Goal: Check status: Check status

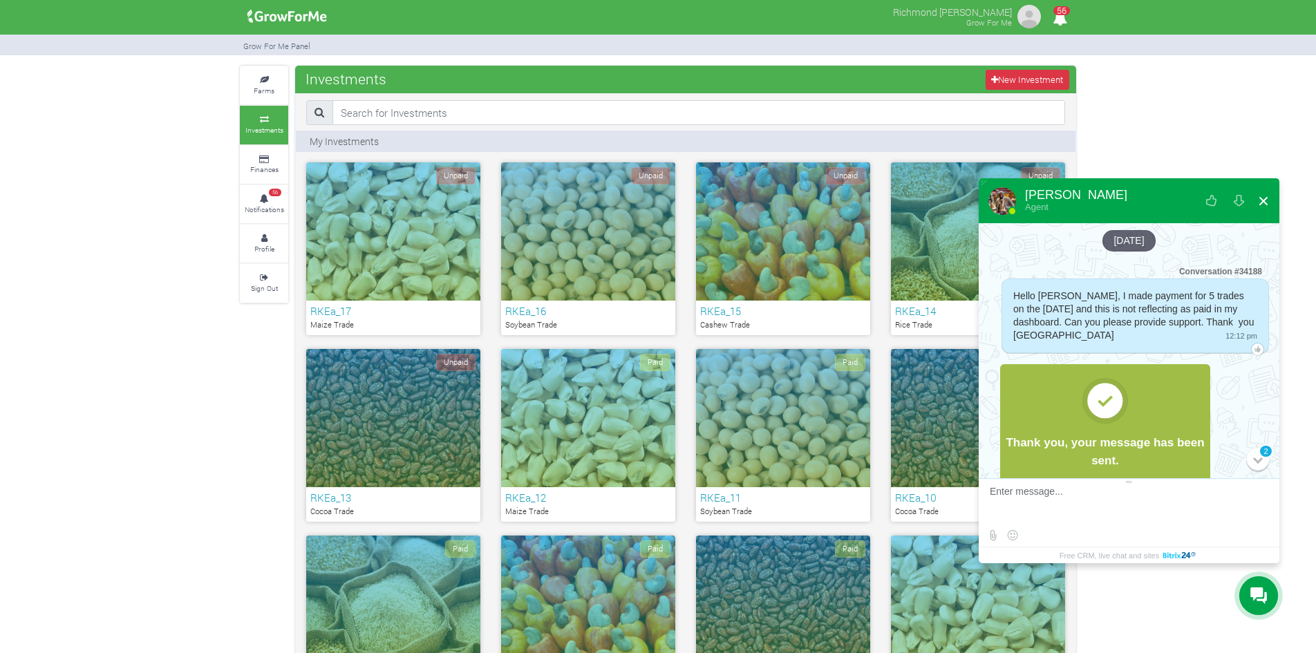
click at [1262, 196] on button at bounding box center [1263, 201] width 25 height 33
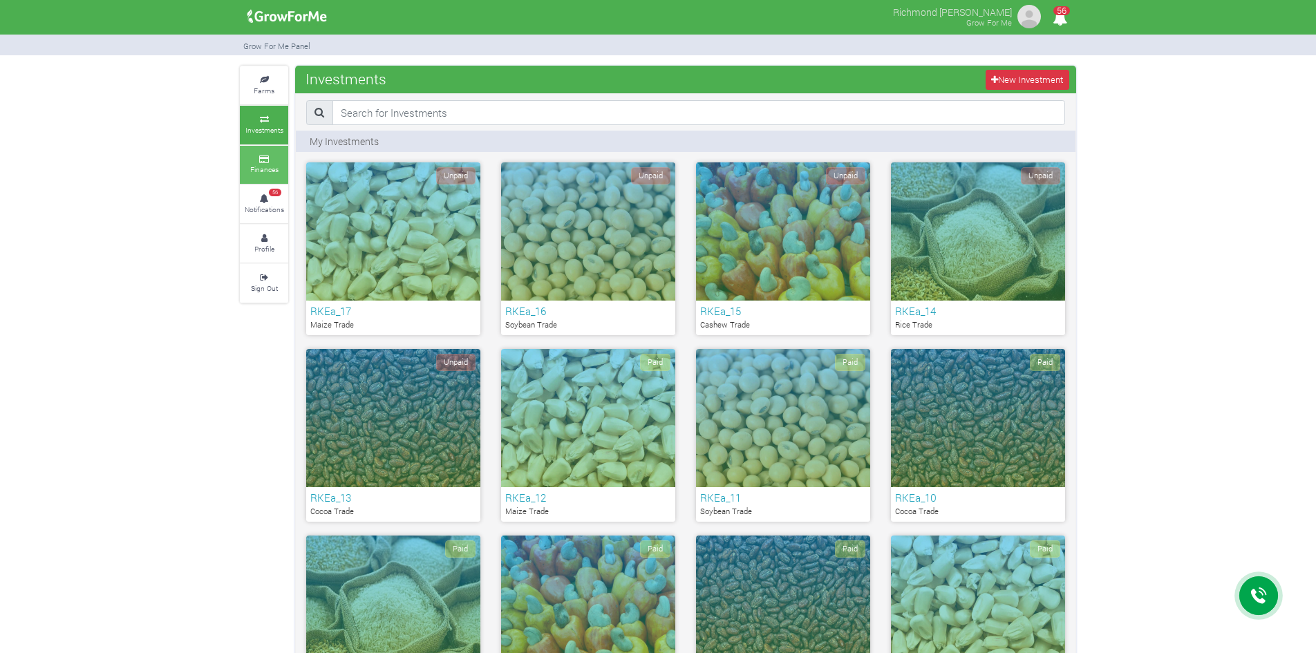
click at [275, 170] on small "Finances" at bounding box center [264, 170] width 28 height 10
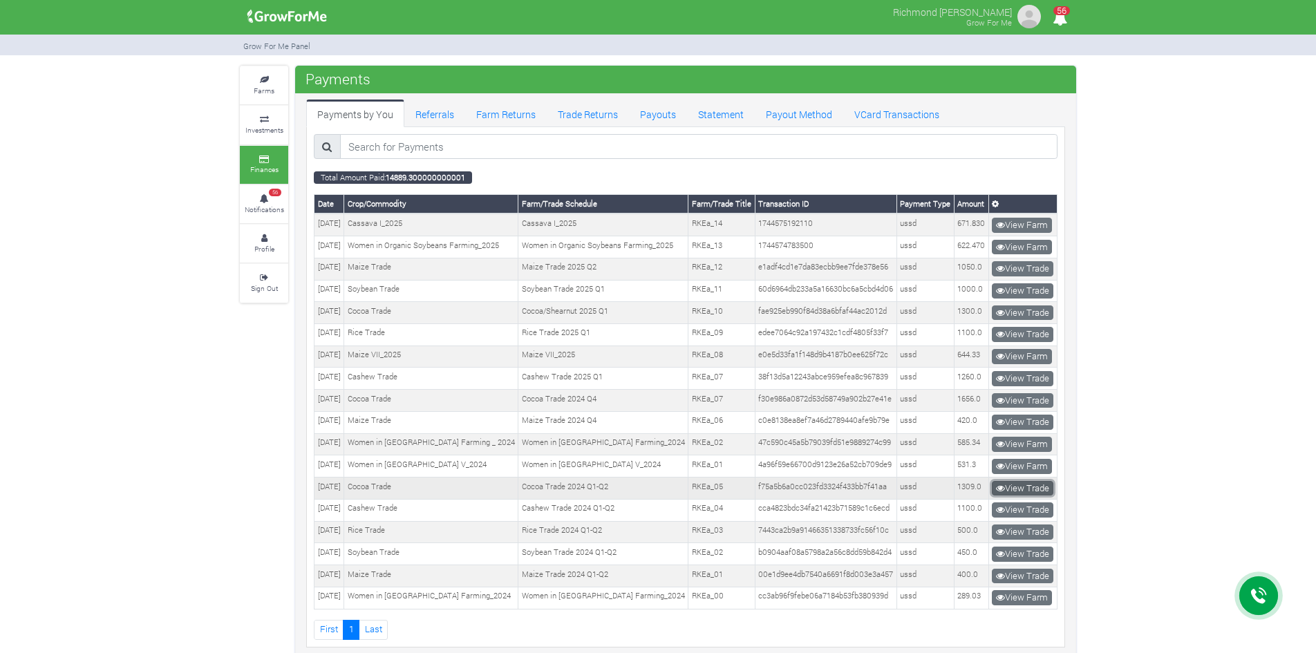
click at [1020, 489] on link "View Trade" at bounding box center [1023, 488] width 62 height 15
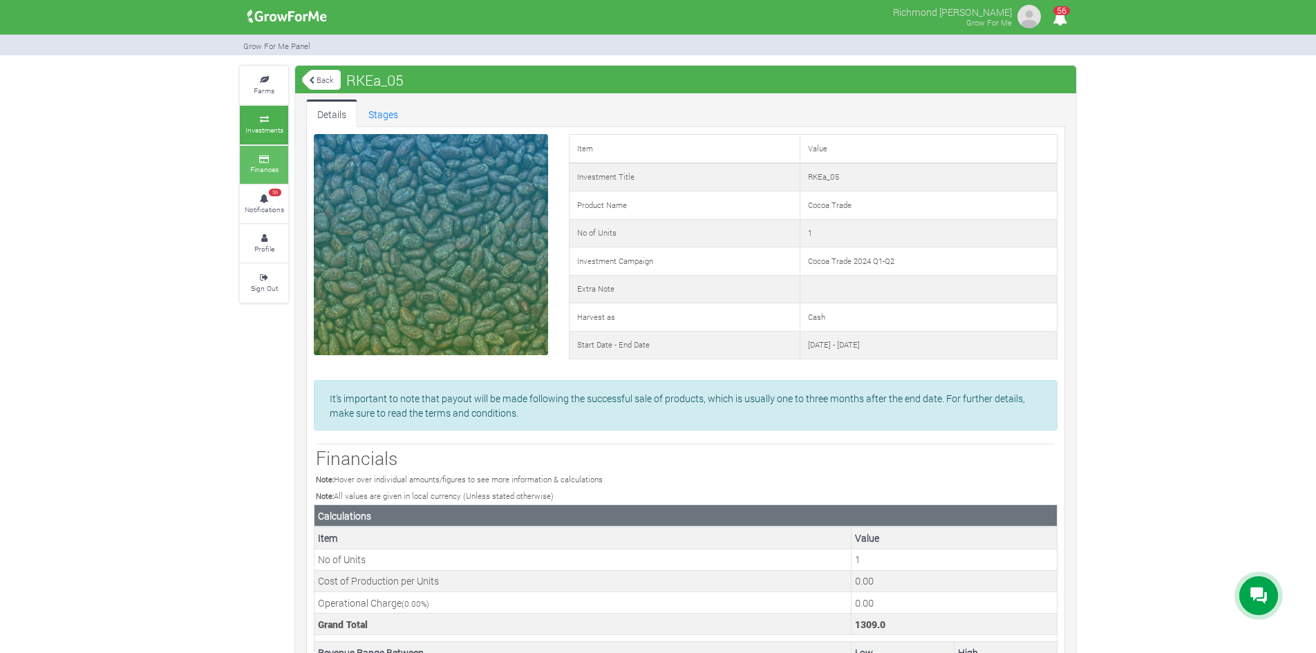
click at [259, 176] on link "Finances" at bounding box center [264, 165] width 48 height 38
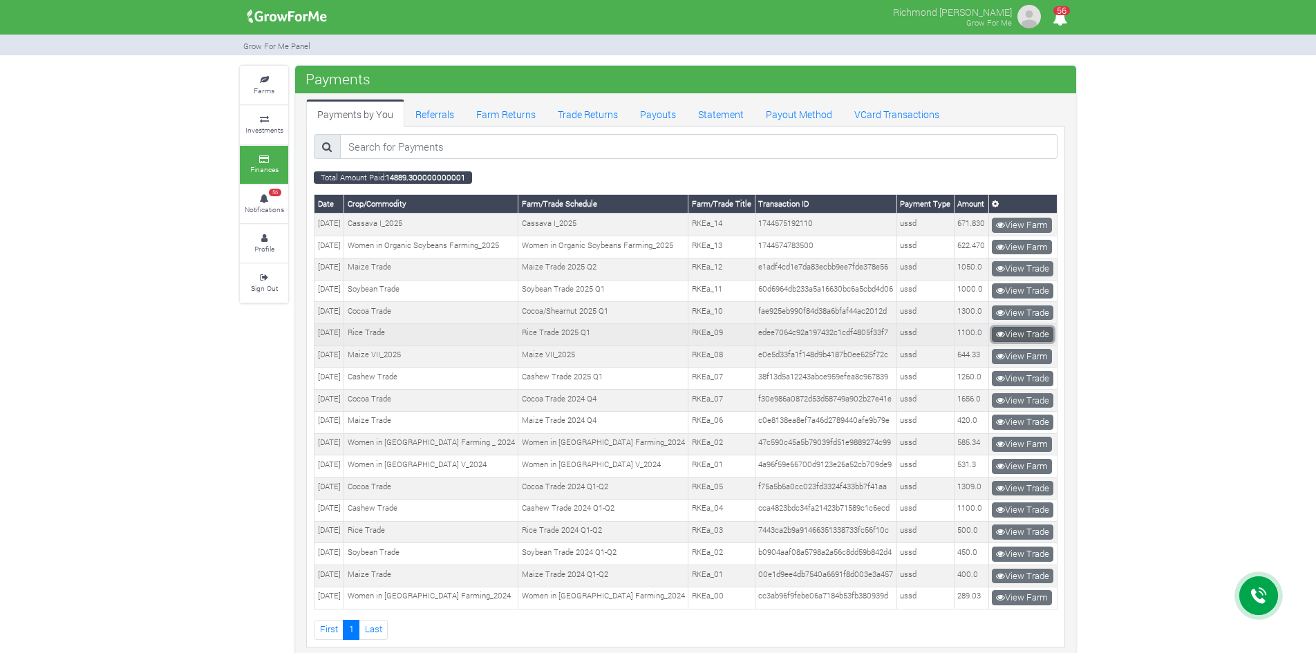
click at [1020, 334] on link "View Trade" at bounding box center [1023, 334] width 62 height 15
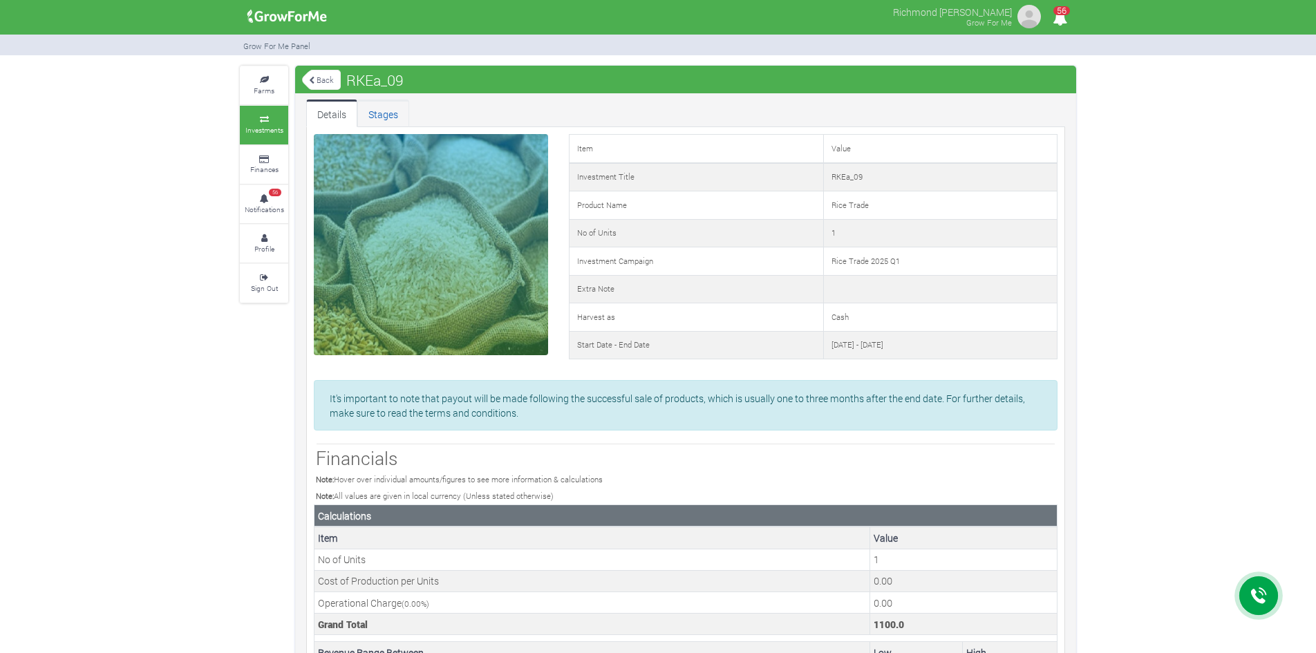
click at [378, 122] on link "Stages" at bounding box center [383, 114] width 52 height 28
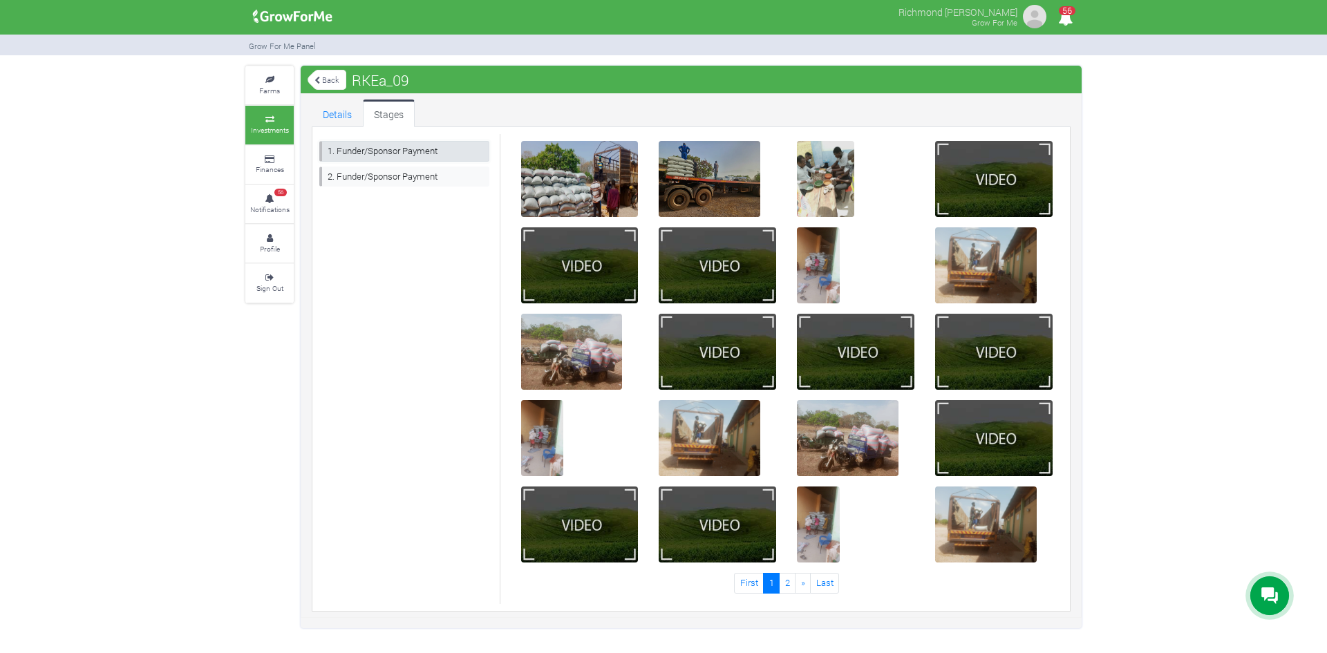
click at [413, 153] on link "1. Funder/Sponsor Payment" at bounding box center [404, 151] width 170 height 20
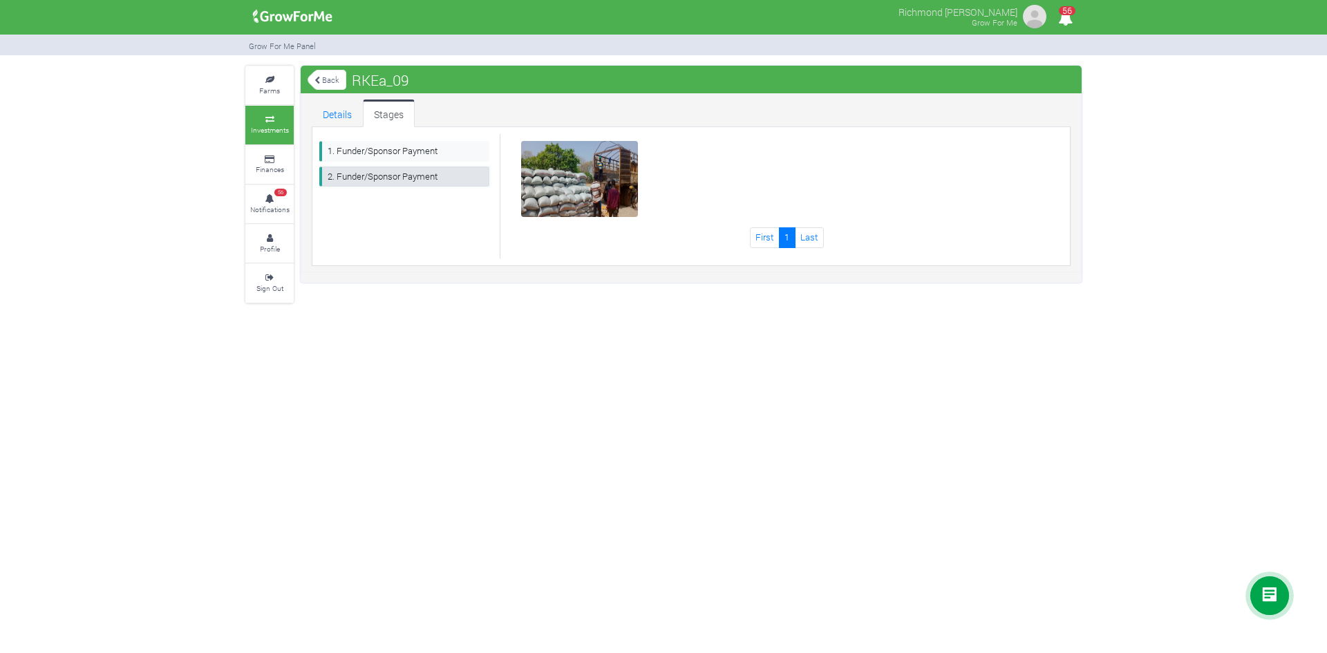
click at [408, 179] on link "2. Funder/Sponsor Payment" at bounding box center [404, 177] width 170 height 20
click at [409, 156] on link "1. Funder/Sponsor Payment" at bounding box center [404, 151] width 170 height 20
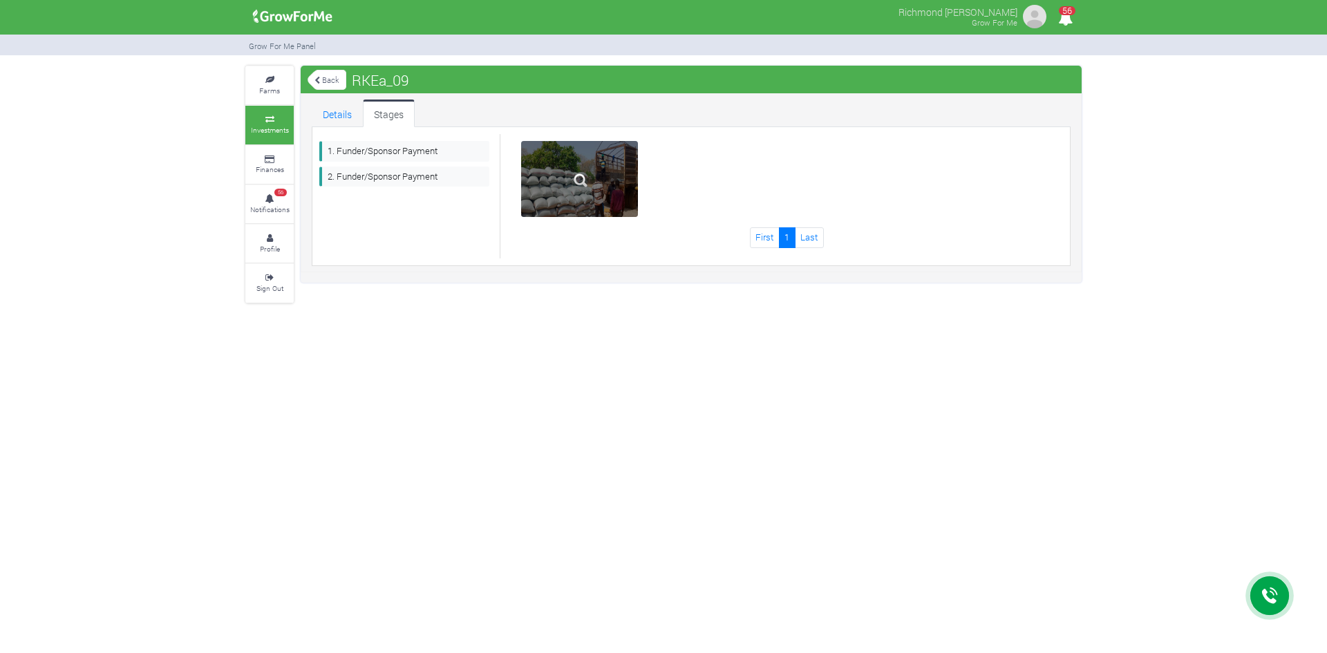
click at [567, 174] on img at bounding box center [581, 180] width 44 height 44
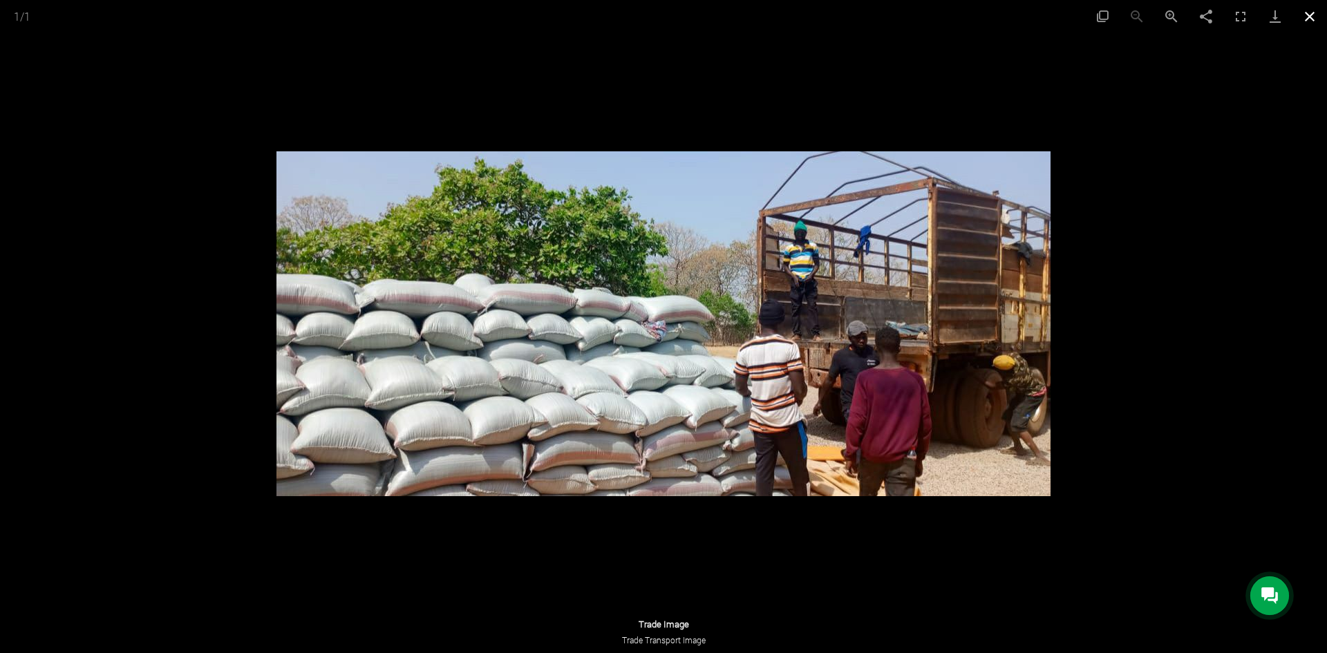
click at [1307, 20] on button "Close gallery" at bounding box center [1310, 16] width 35 height 32
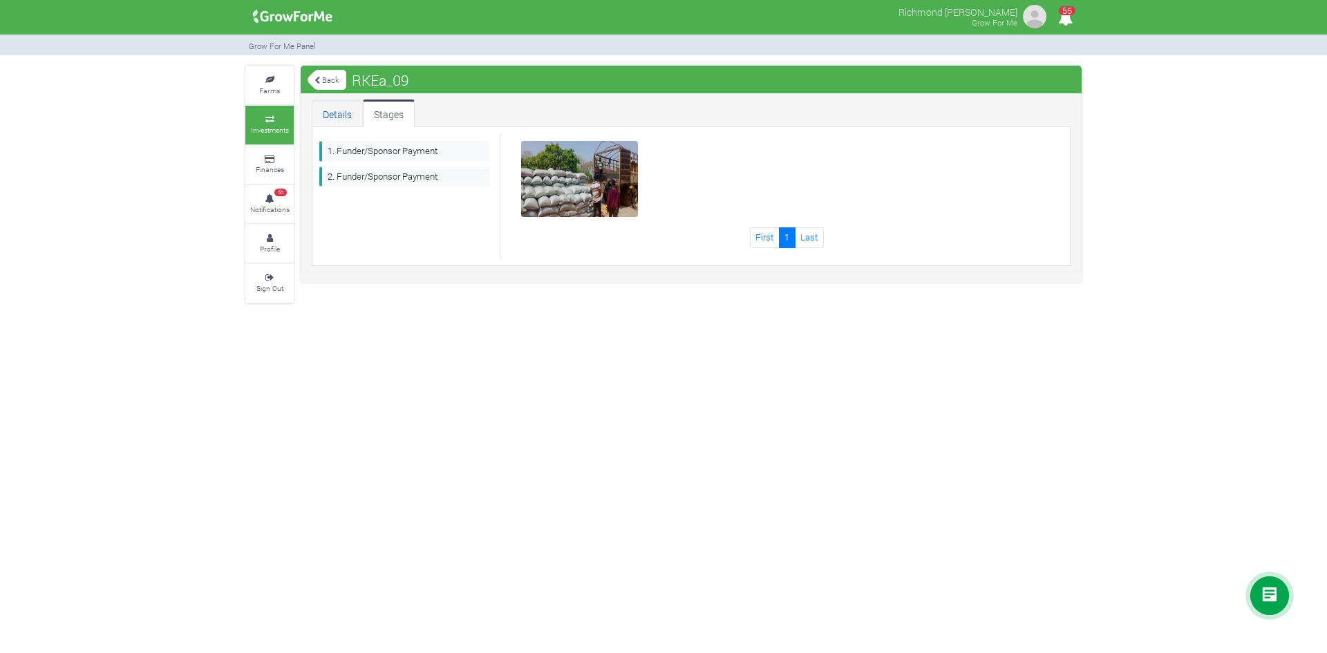
click at [344, 118] on link "Details" at bounding box center [337, 114] width 51 height 28
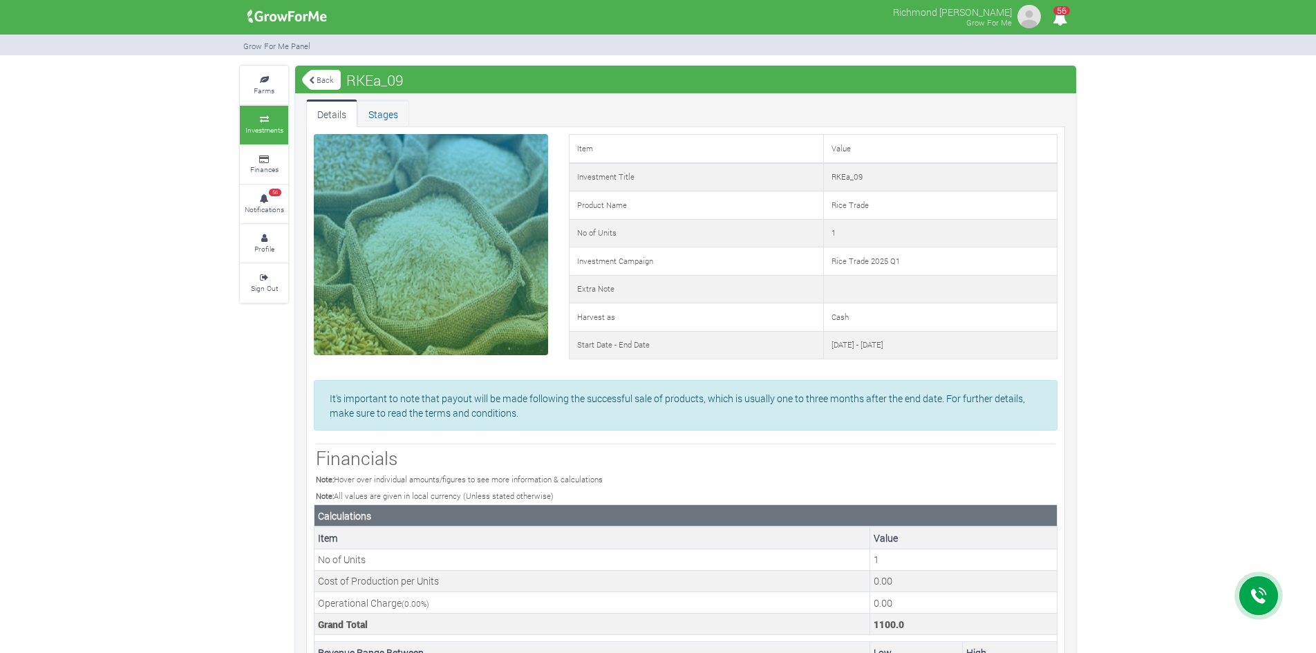
click at [380, 111] on link "Stages" at bounding box center [383, 114] width 52 height 28
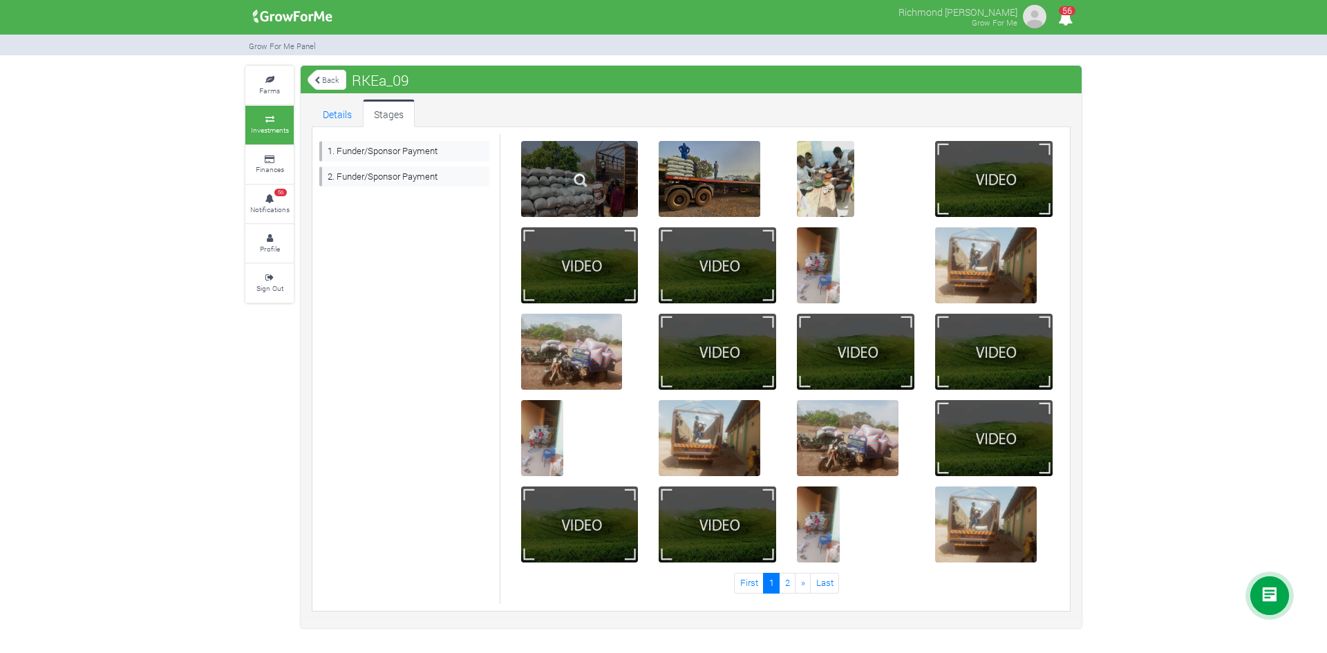
click at [590, 185] on img at bounding box center [581, 180] width 44 height 44
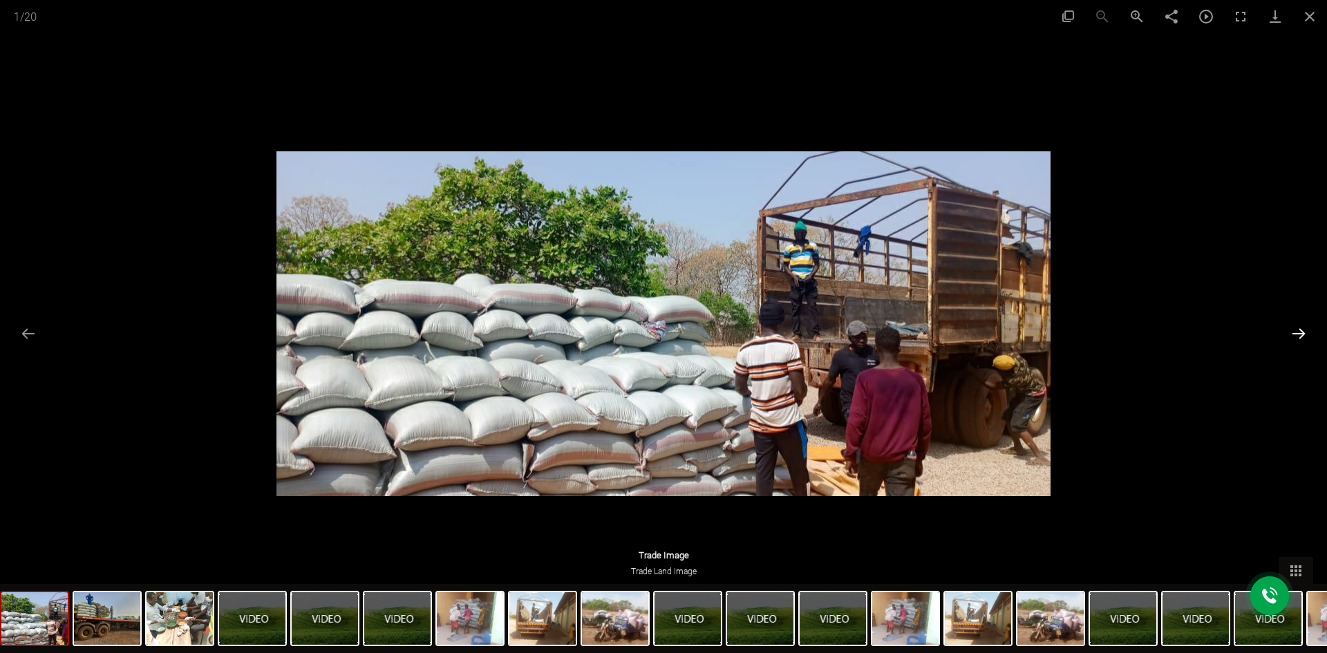
click at [1302, 341] on button "Next slide" at bounding box center [1298, 333] width 29 height 27
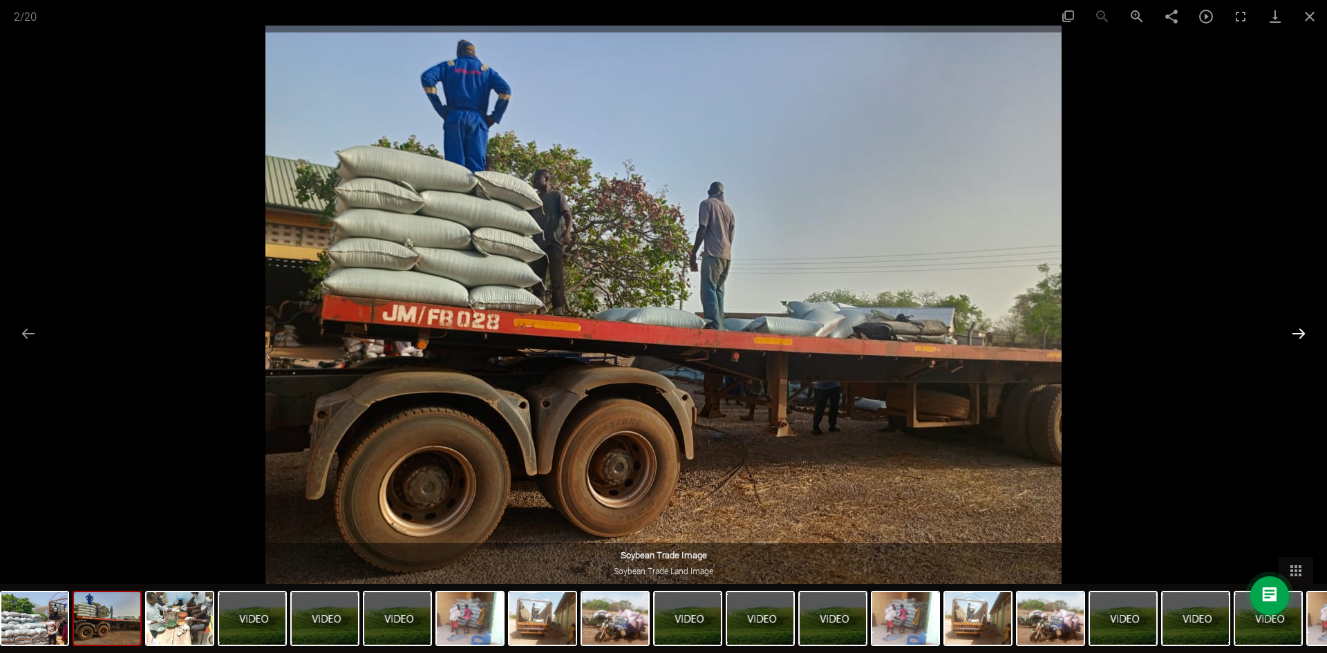
click at [1300, 339] on button "Next slide" at bounding box center [1298, 333] width 29 height 27
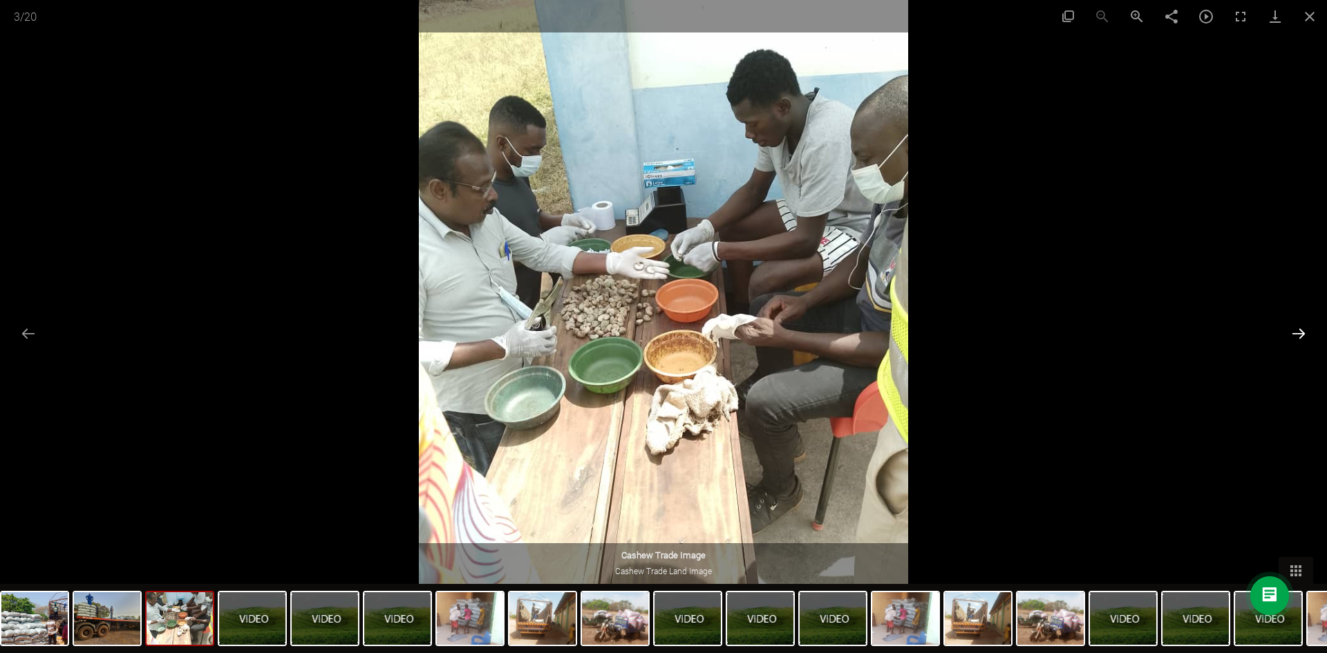
click at [1300, 339] on button "Next slide" at bounding box center [1298, 333] width 29 height 27
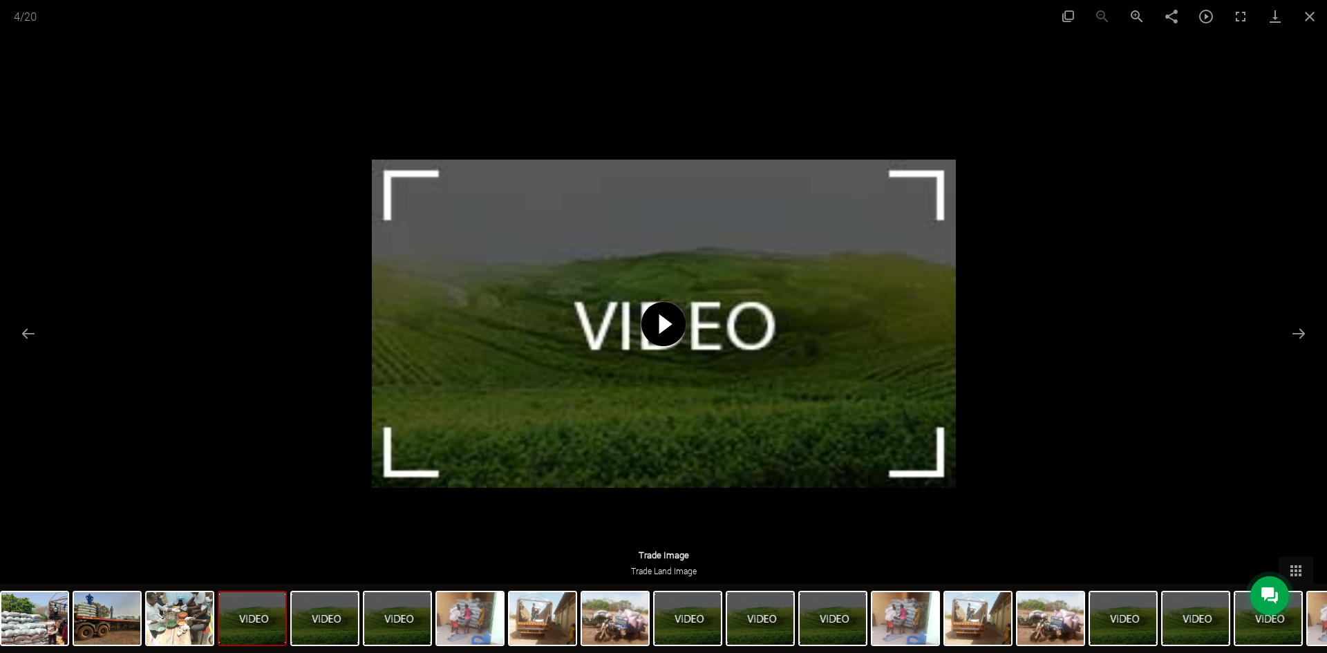
click at [661, 330] on span at bounding box center [664, 324] width 44 height 44
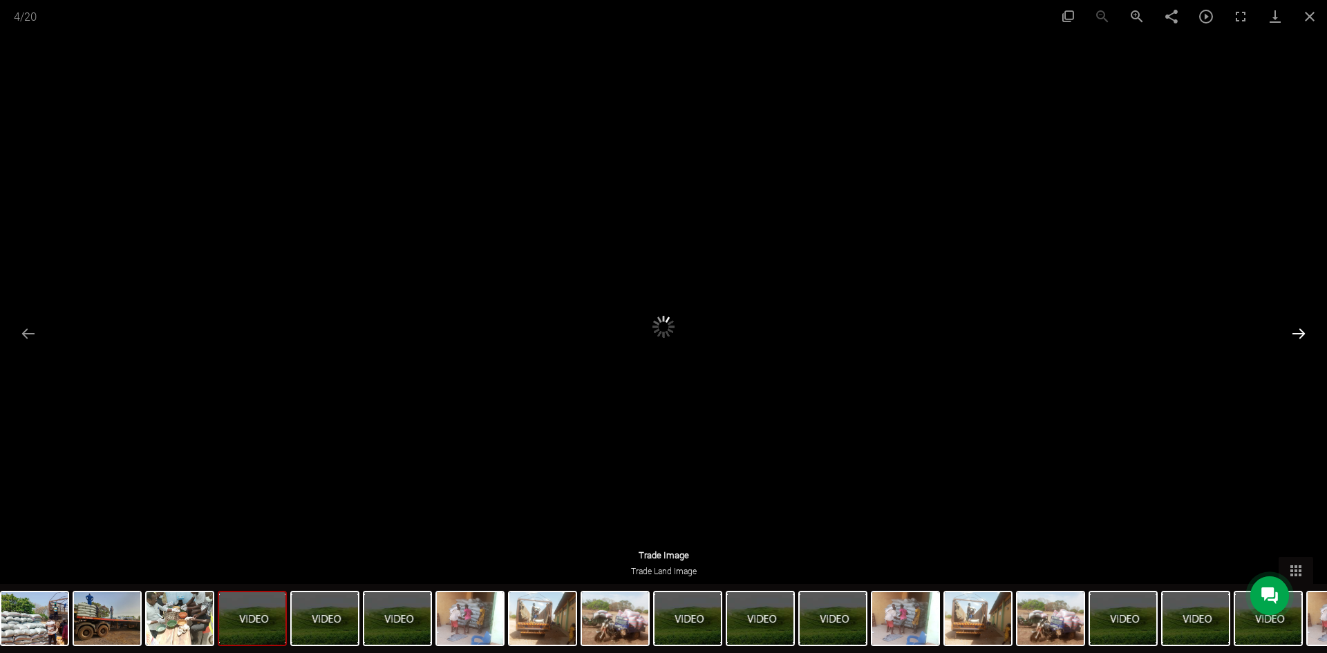
click at [1303, 337] on button "Next slide" at bounding box center [1298, 333] width 29 height 27
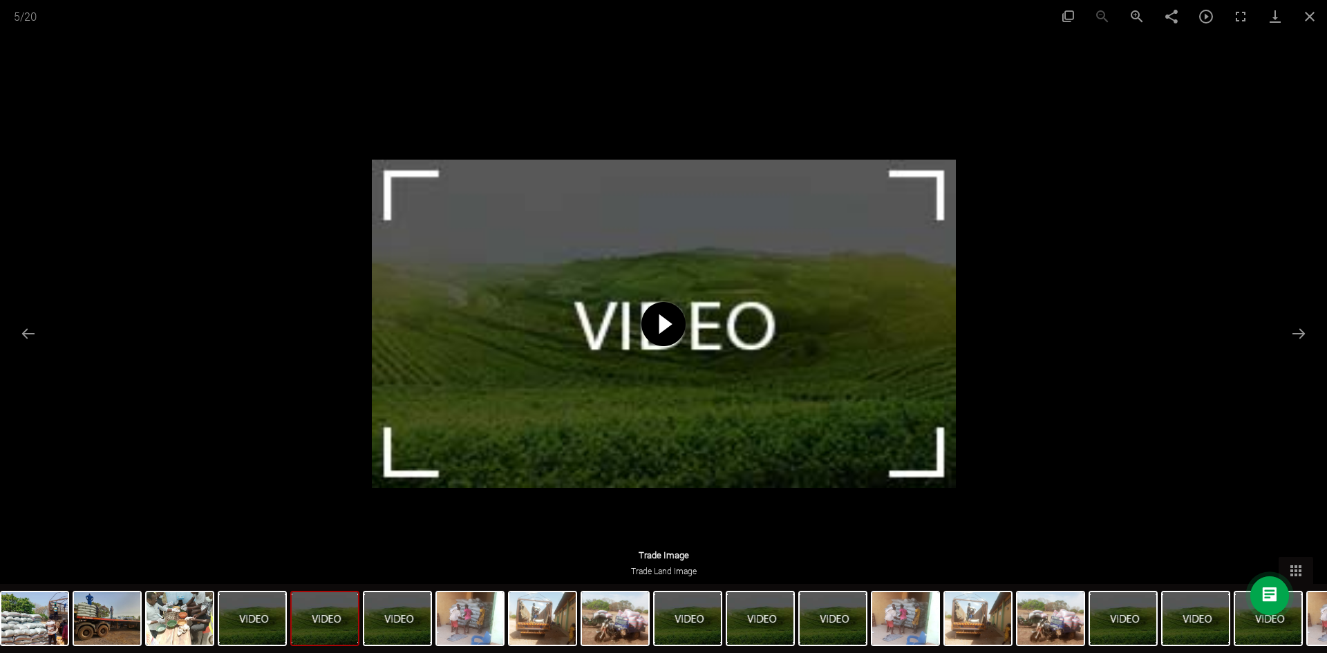
click at [669, 325] on span at bounding box center [664, 324] width 44 height 44
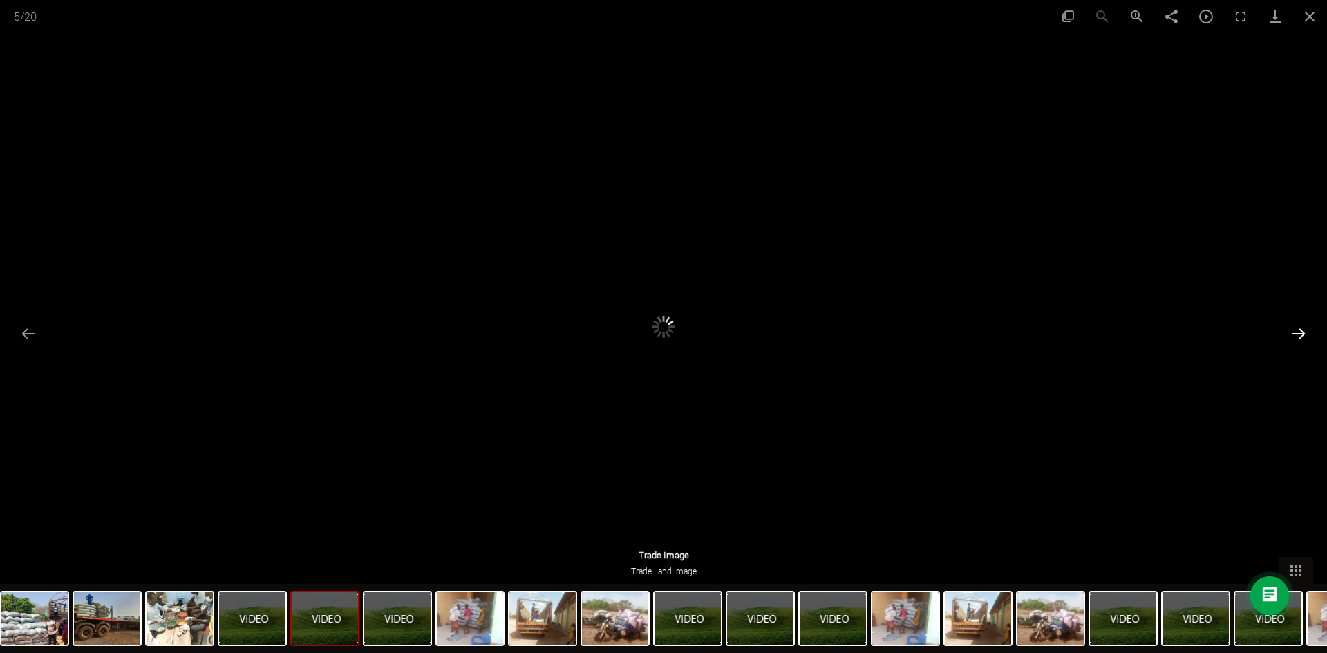
click at [1309, 333] on button "Next slide" at bounding box center [1298, 333] width 29 height 27
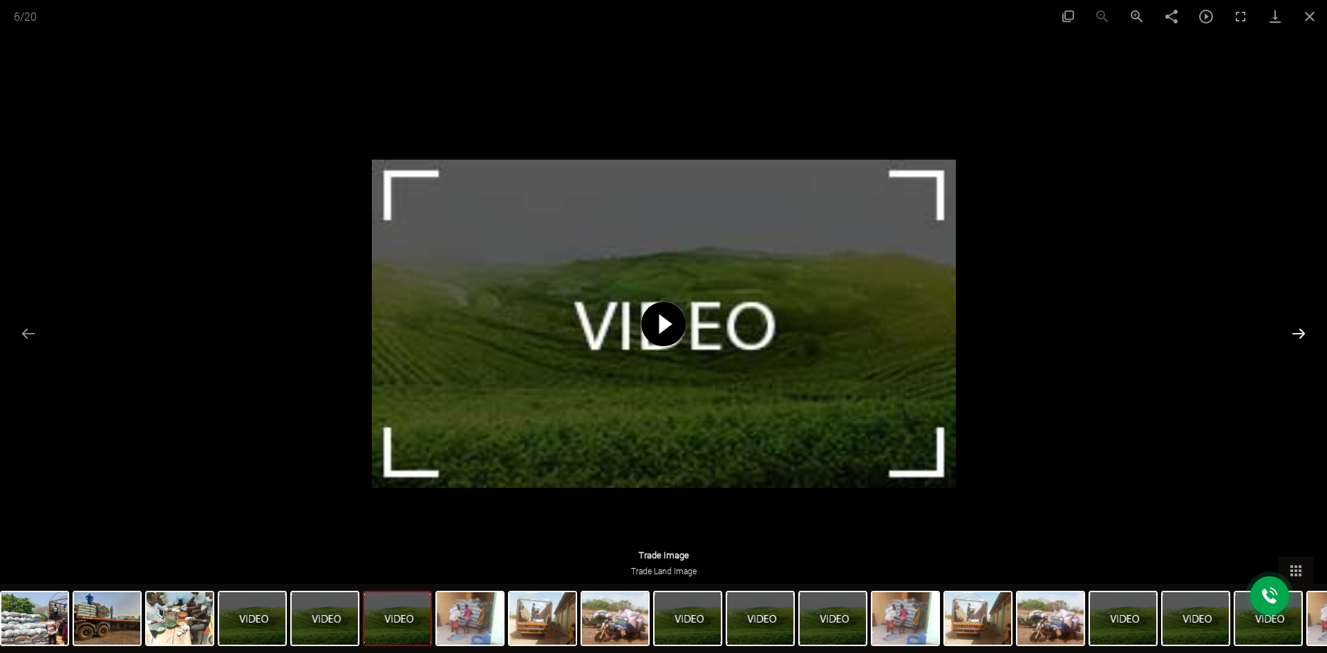
click at [1307, 333] on button "Next slide" at bounding box center [1298, 333] width 29 height 27
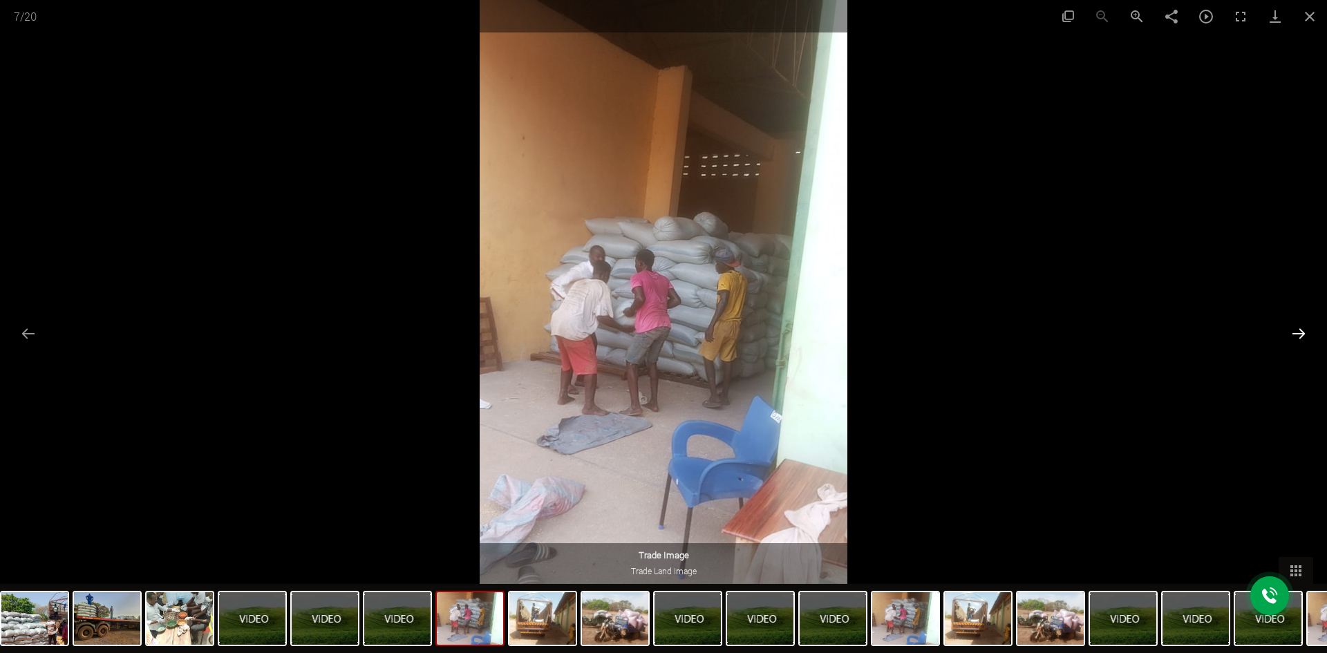
click at [1307, 333] on button "Next slide" at bounding box center [1298, 333] width 29 height 27
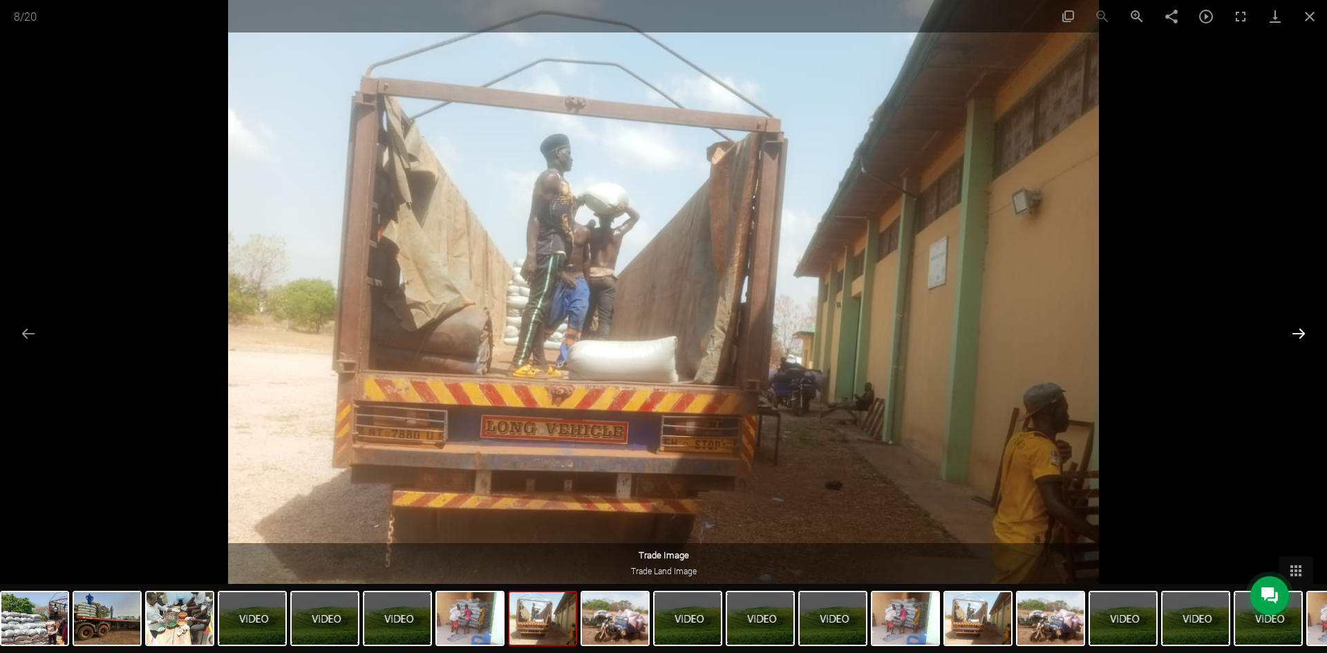
click at [1307, 333] on button "Next slide" at bounding box center [1298, 333] width 29 height 27
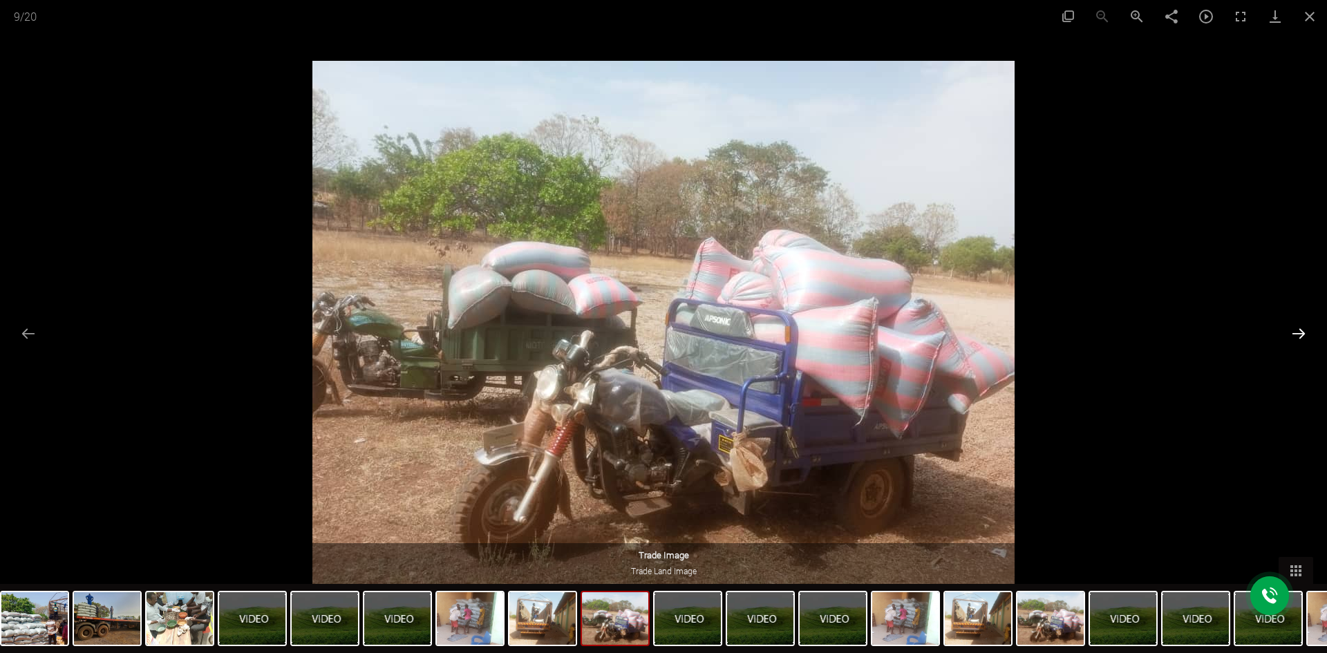
click at [1307, 333] on button "Next slide" at bounding box center [1298, 333] width 29 height 27
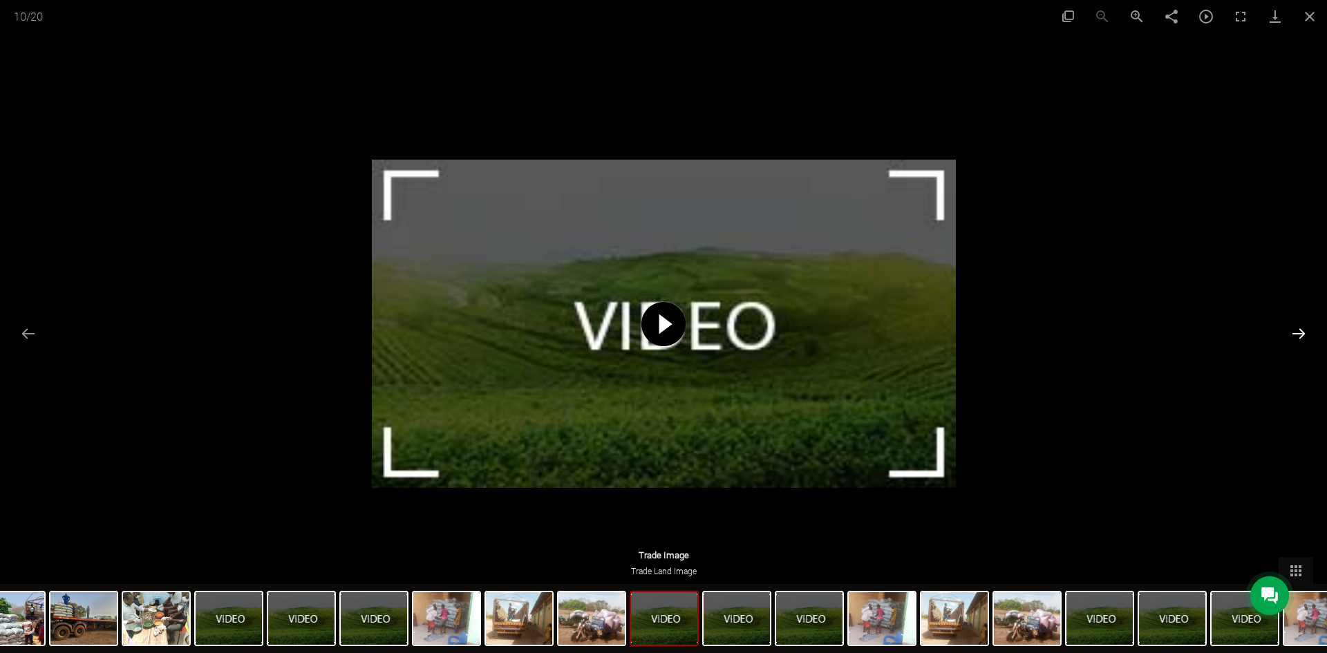
click at [1307, 333] on button "Next slide" at bounding box center [1298, 333] width 29 height 27
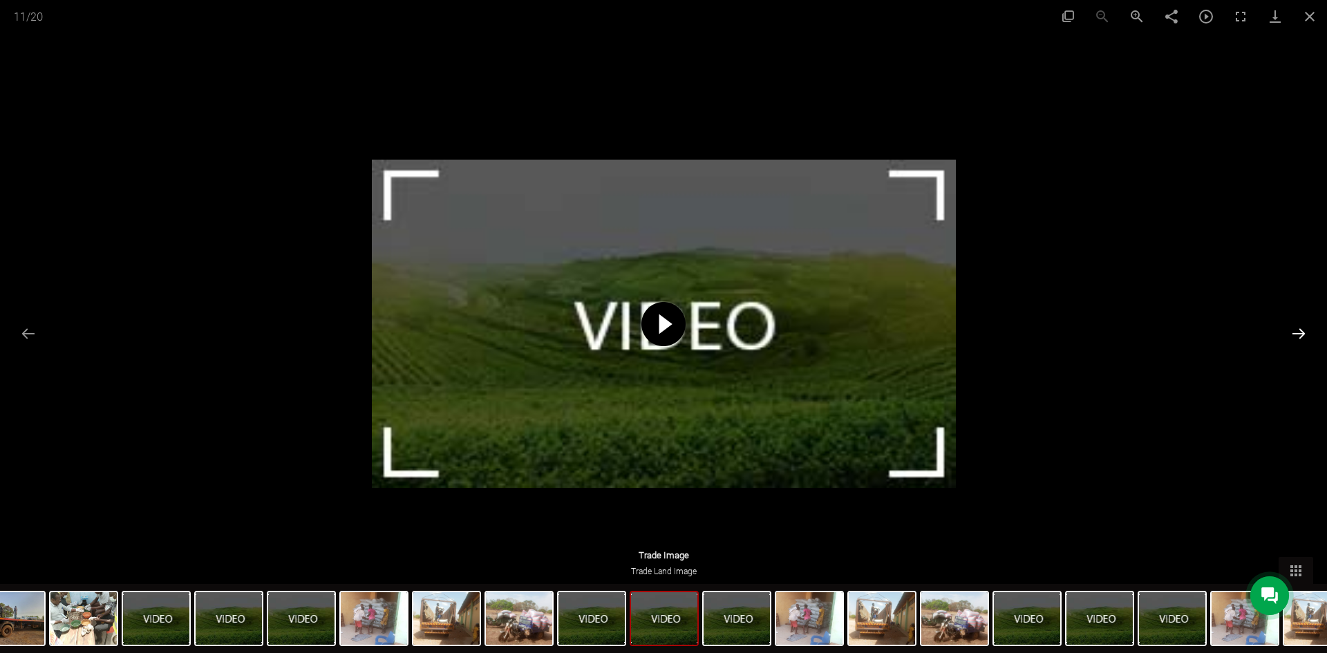
click at [1307, 333] on button "Next slide" at bounding box center [1298, 333] width 29 height 27
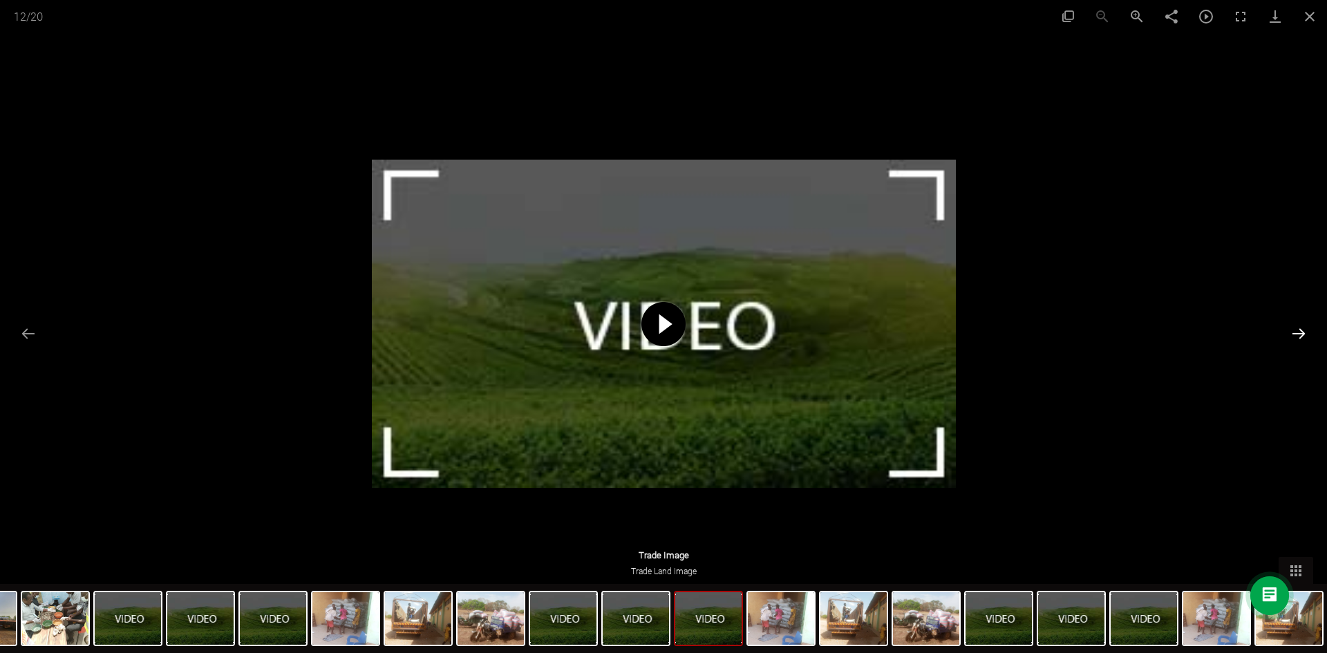
click at [1307, 333] on button "Next slide" at bounding box center [1298, 333] width 29 height 27
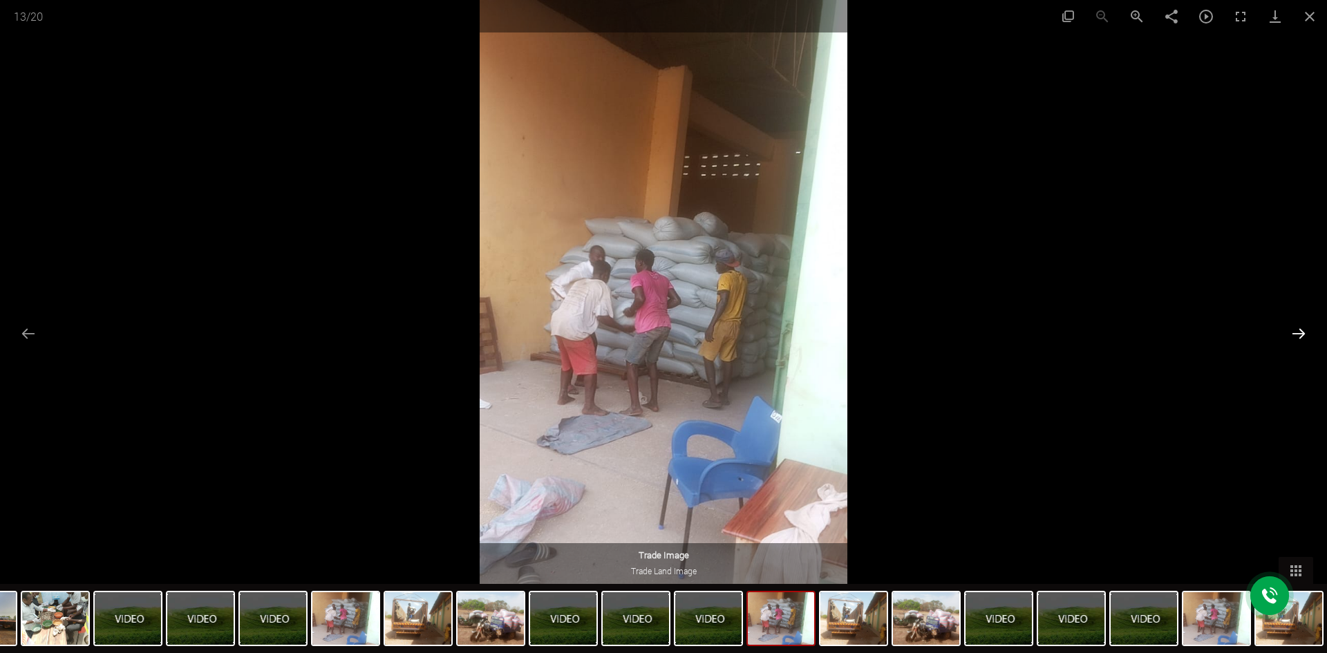
click at [1307, 333] on button "Next slide" at bounding box center [1298, 333] width 29 height 27
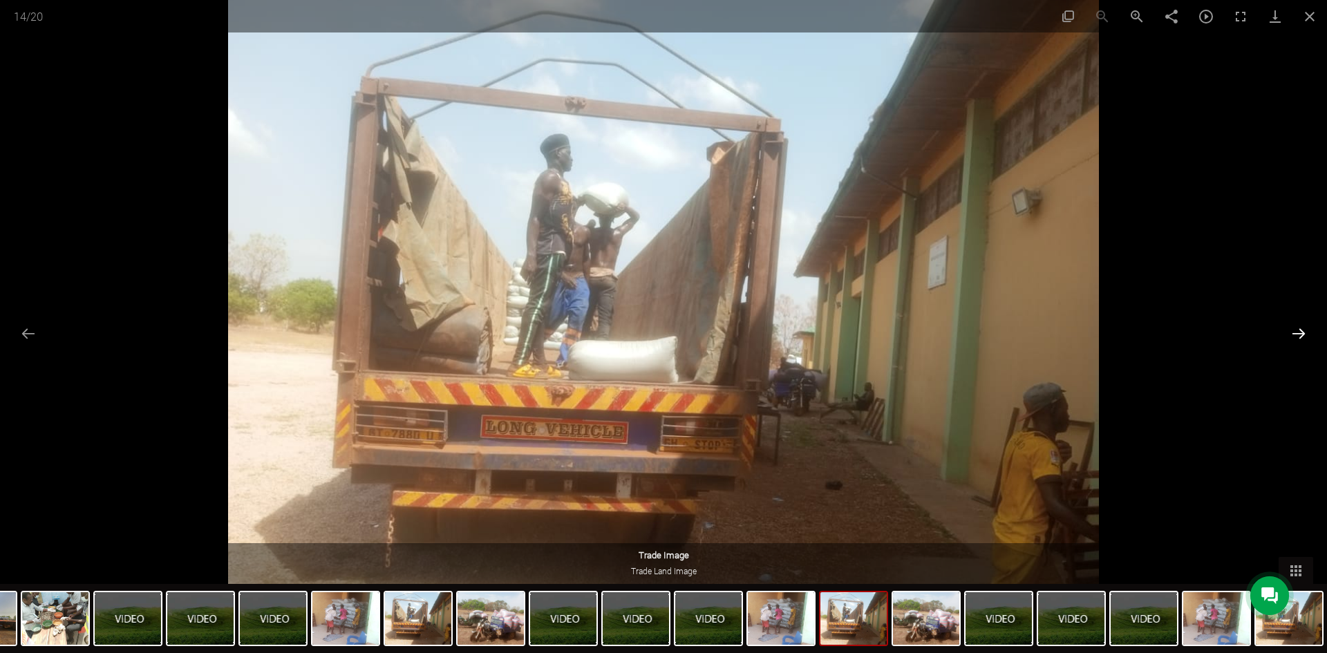
click at [1307, 333] on button "Next slide" at bounding box center [1298, 333] width 29 height 27
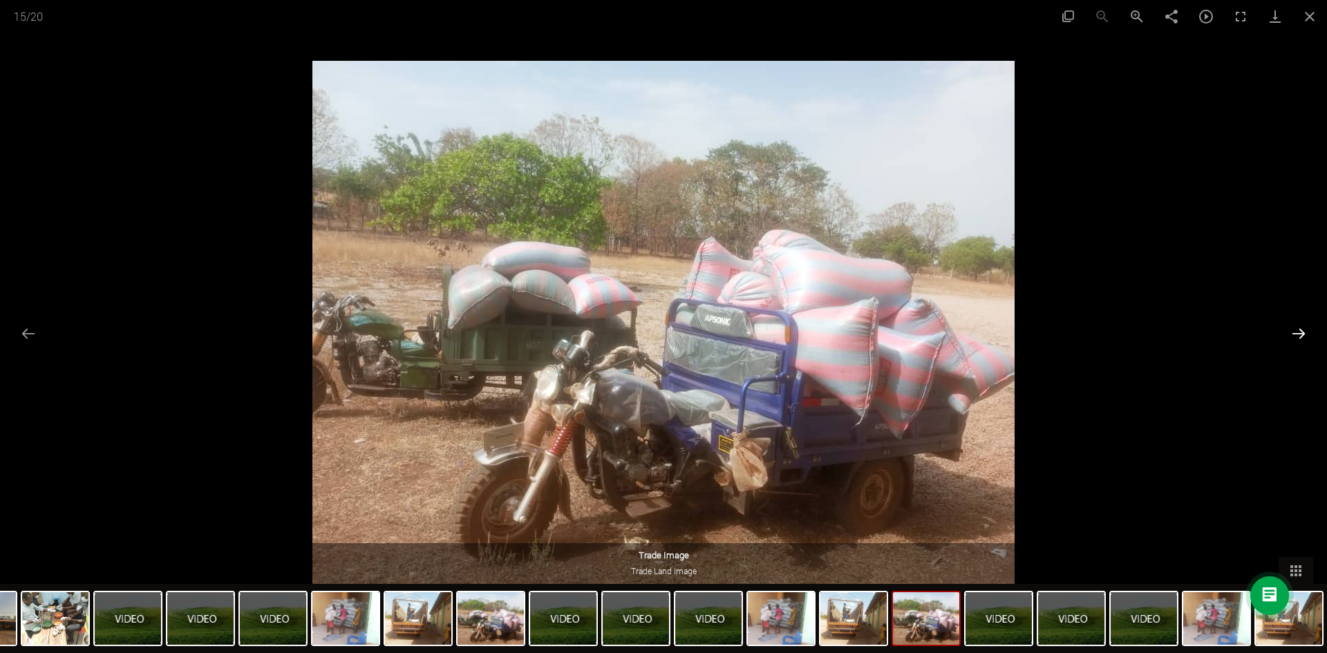
click at [1307, 333] on button "Next slide" at bounding box center [1298, 333] width 29 height 27
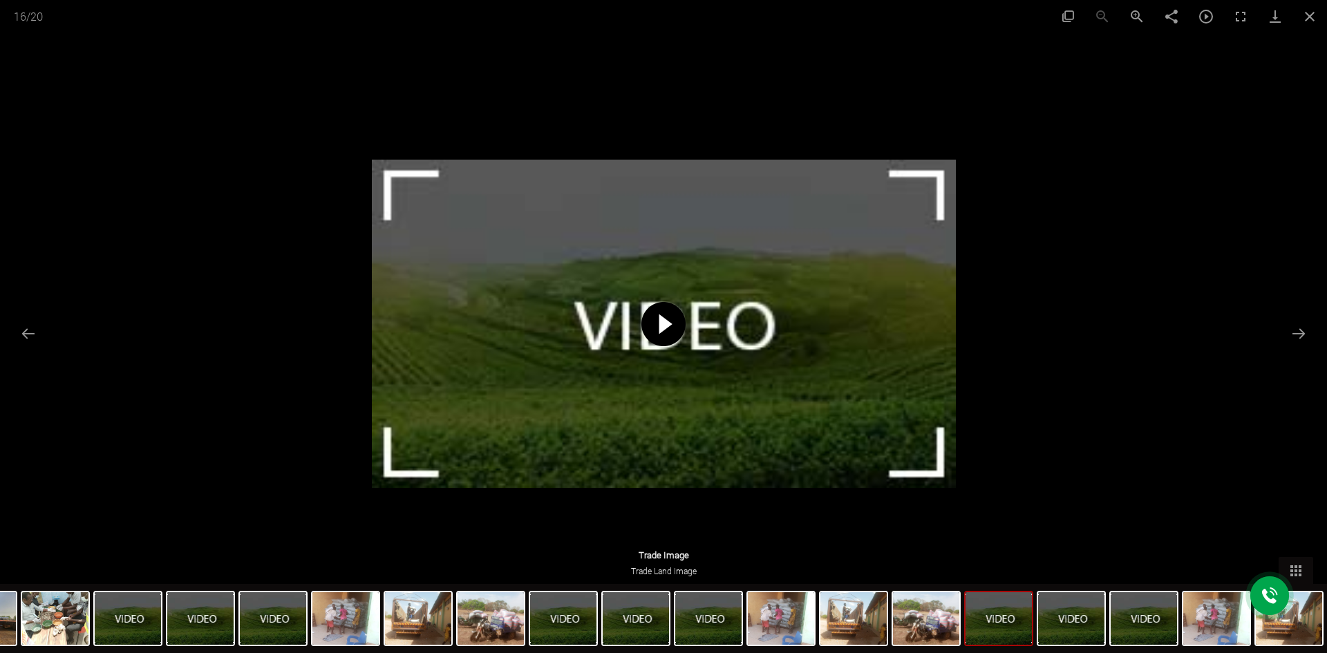
click at [666, 324] on span at bounding box center [664, 324] width 44 height 44
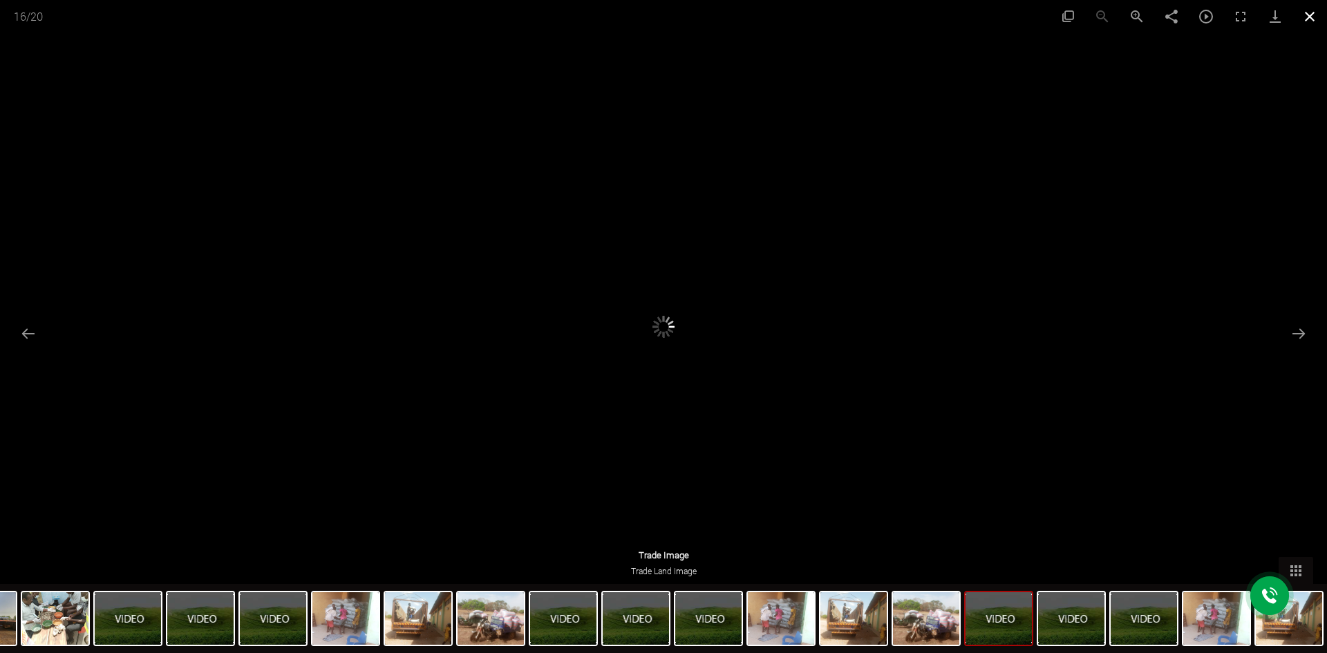
click at [1314, 18] on button "Close gallery" at bounding box center [1310, 16] width 35 height 32
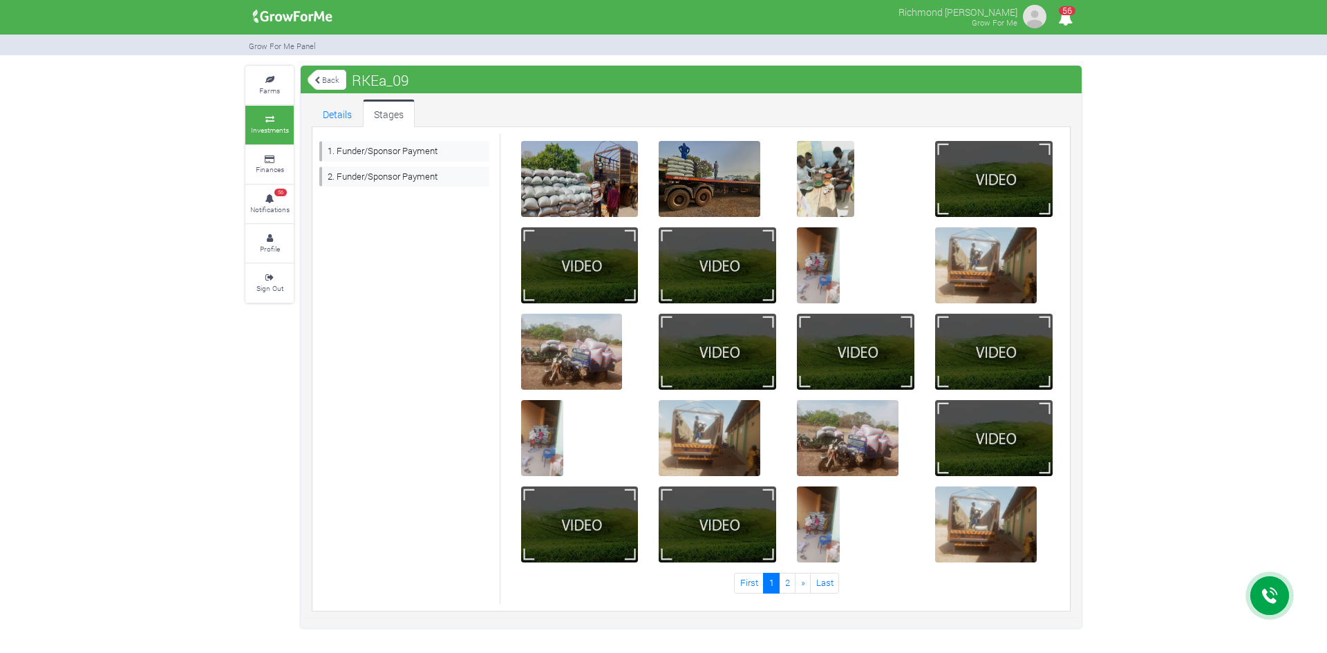
click at [341, 79] on link "Back" at bounding box center [327, 79] width 39 height 23
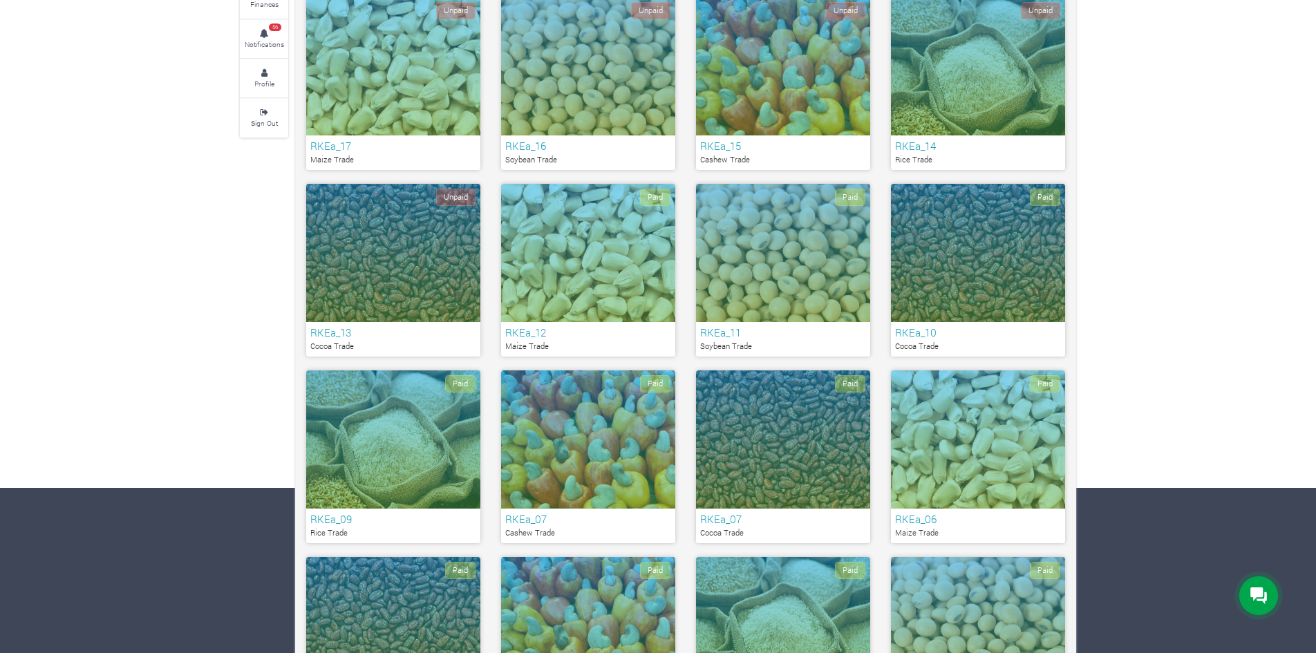
scroll to position [138, 0]
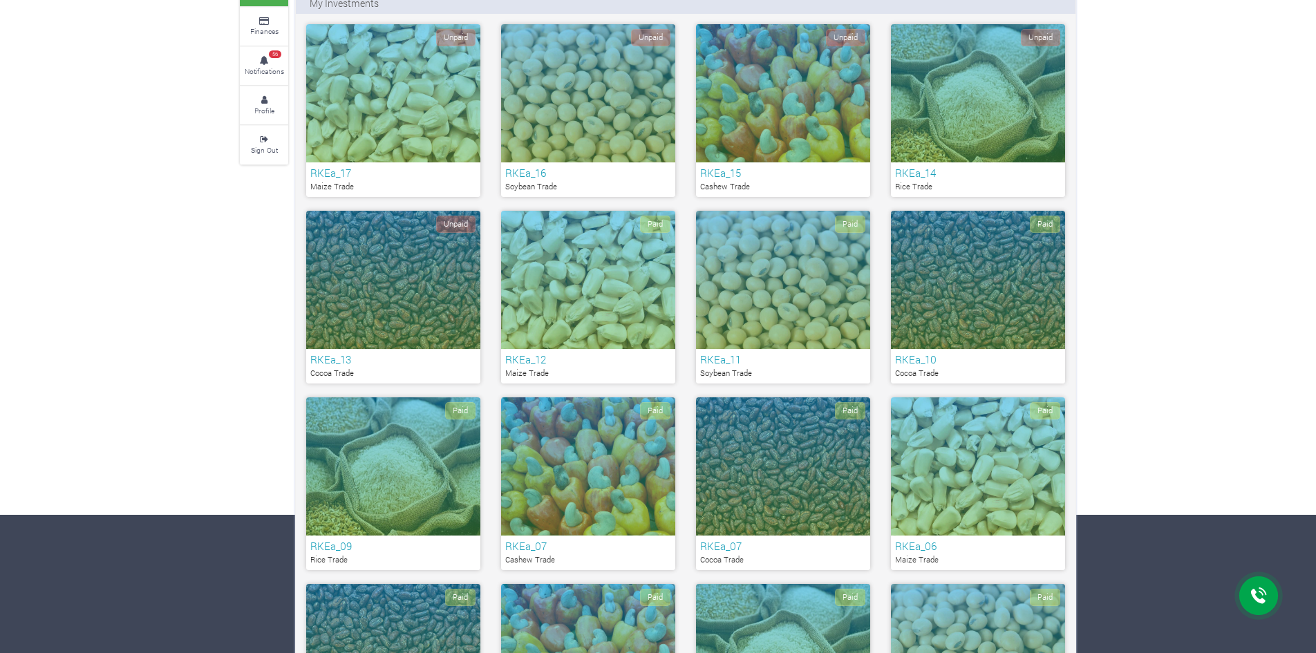
click at [605, 268] on div "Paid" at bounding box center [588, 280] width 174 height 138
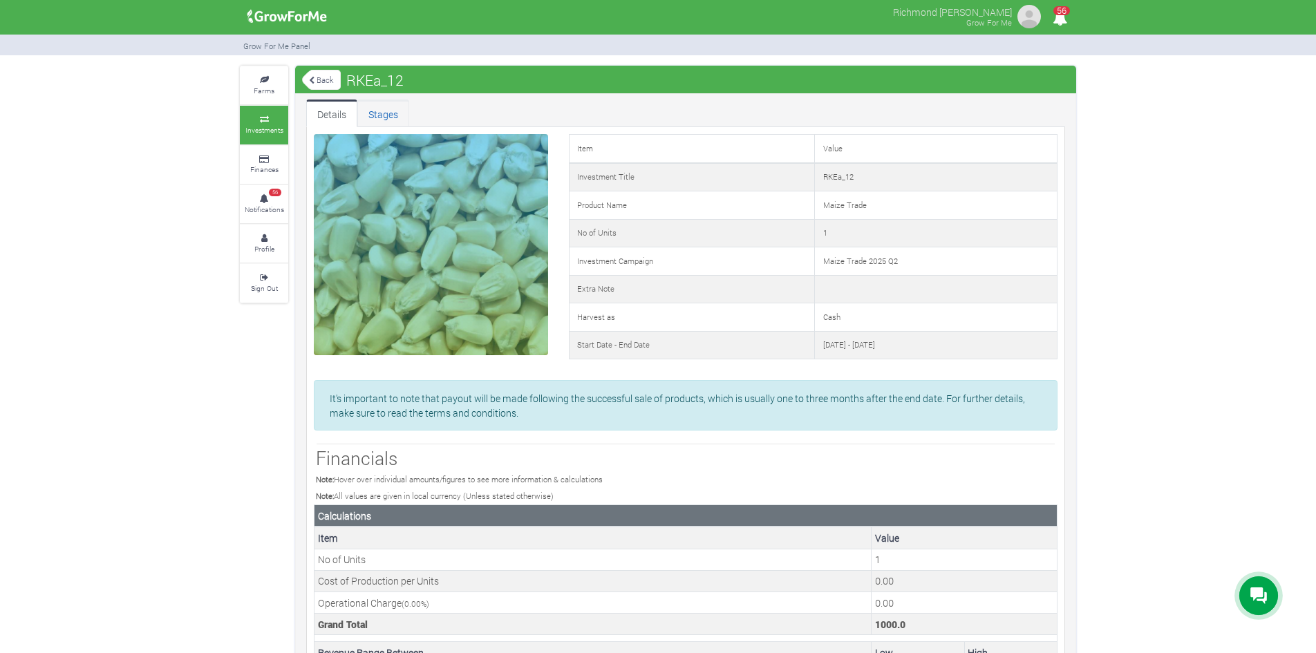
click at [389, 115] on link "Stages" at bounding box center [383, 114] width 52 height 28
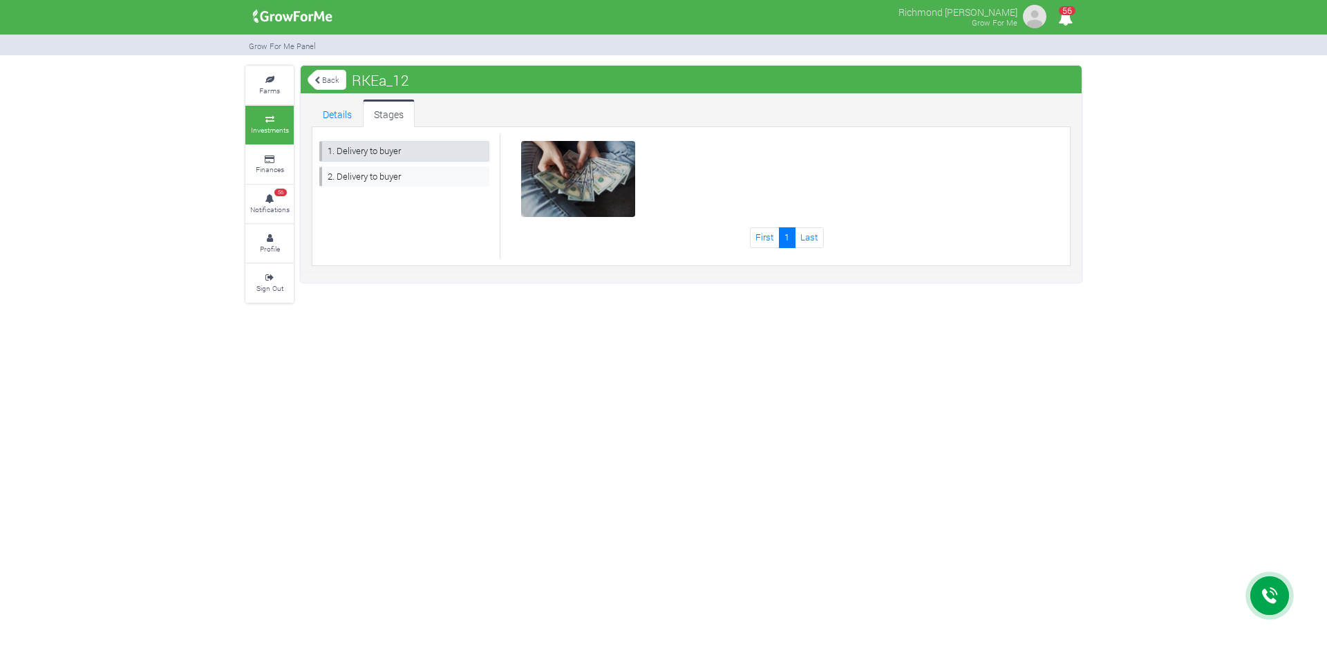
click at [395, 158] on link "1. Delivery to buyer" at bounding box center [404, 151] width 170 height 20
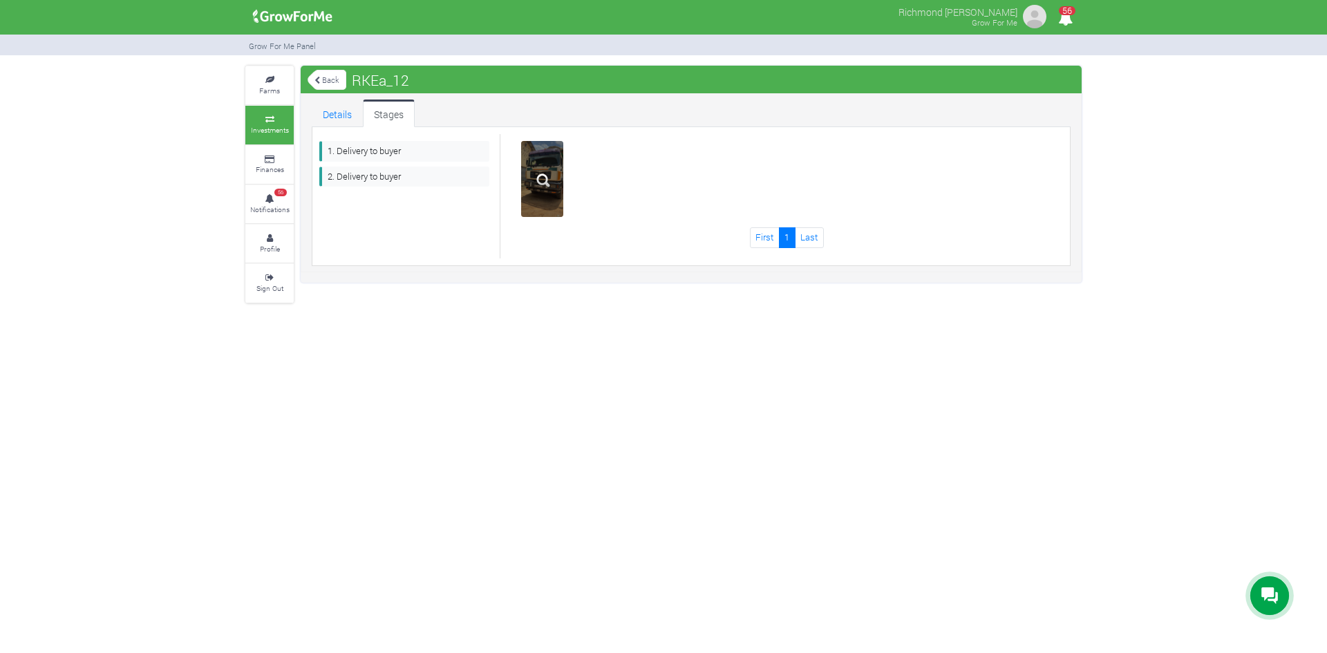
click at [534, 174] on img at bounding box center [543, 180] width 44 height 44
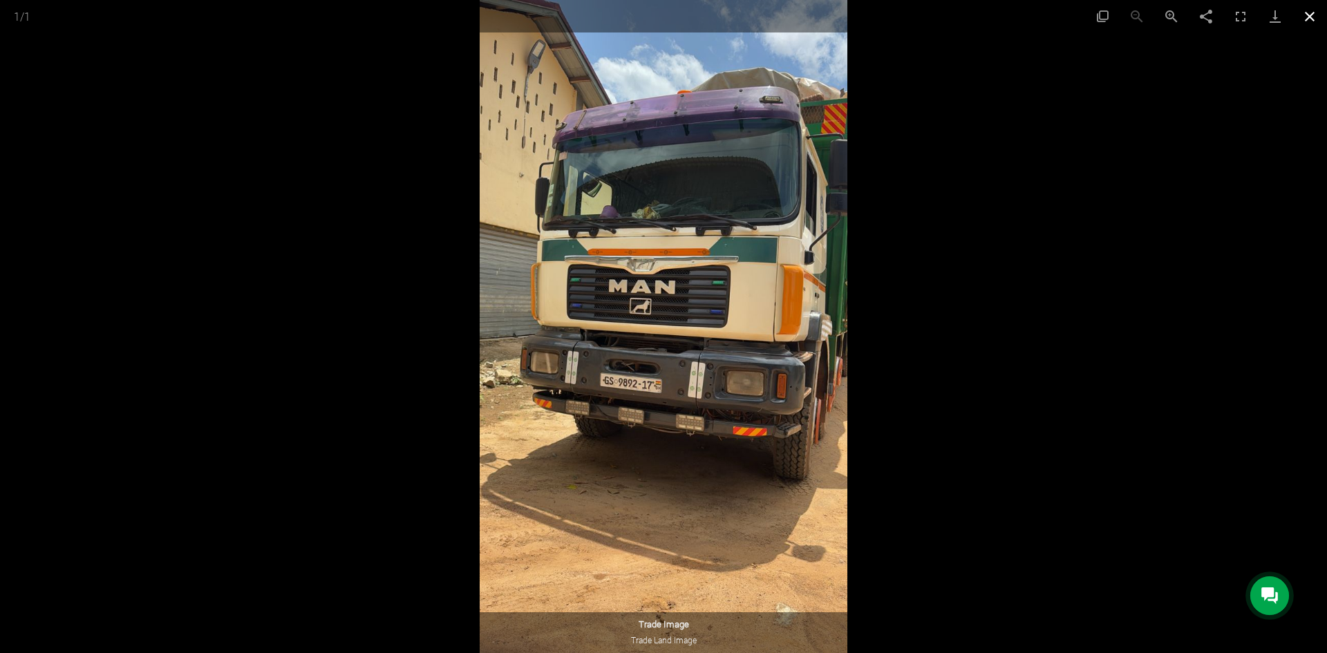
click at [1298, 18] on button "Close gallery" at bounding box center [1310, 16] width 35 height 32
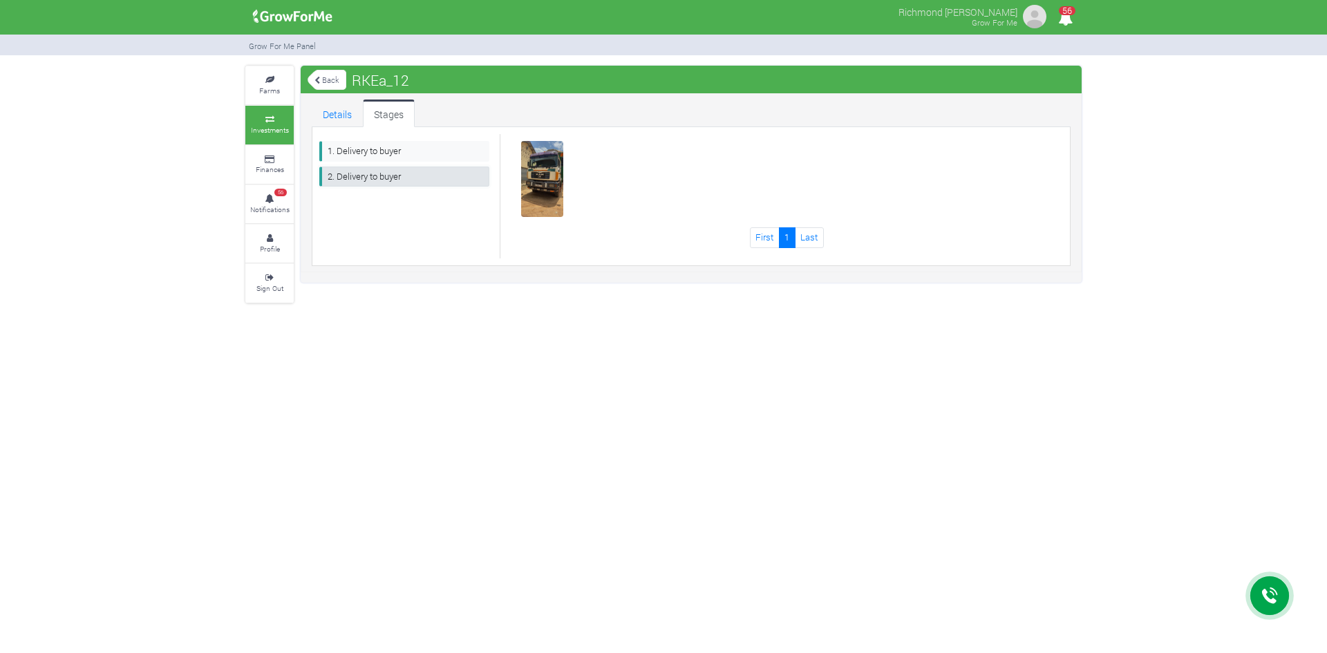
click at [380, 176] on link "2. Delivery to buyer" at bounding box center [404, 177] width 170 height 20
click at [809, 239] on link "Last" at bounding box center [809, 237] width 29 height 20
click at [346, 110] on link "Details" at bounding box center [337, 114] width 51 height 28
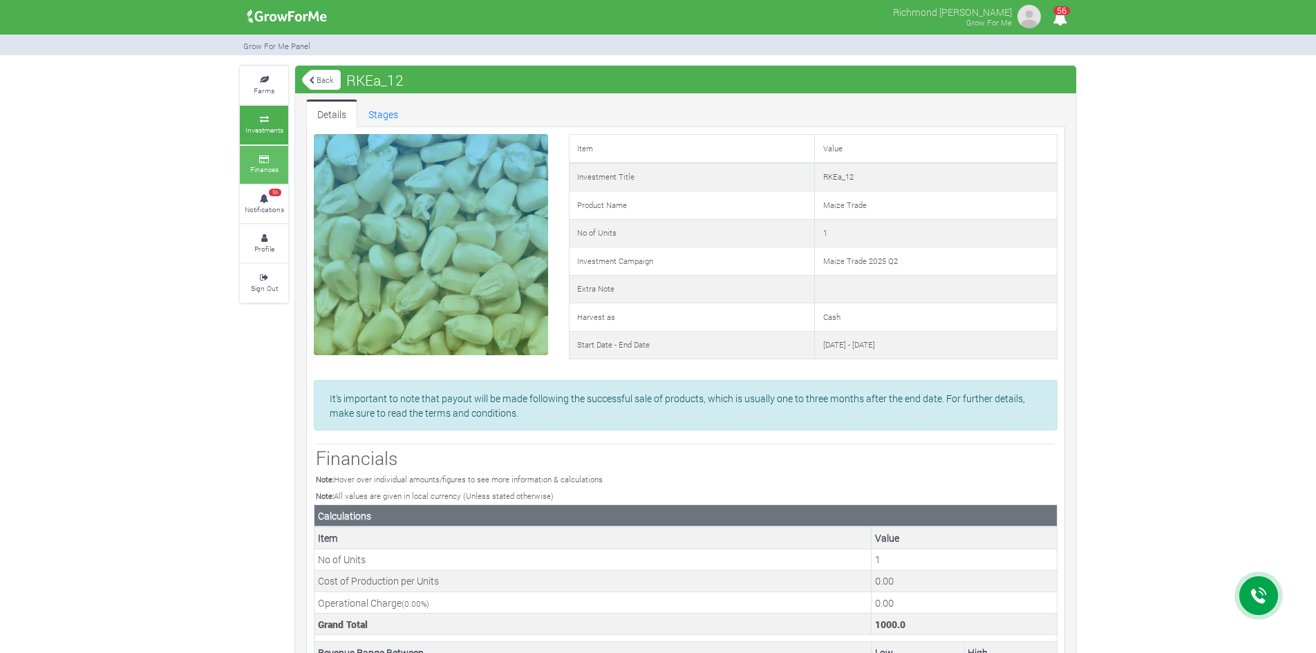
click at [279, 163] on link "Finances" at bounding box center [264, 165] width 48 height 38
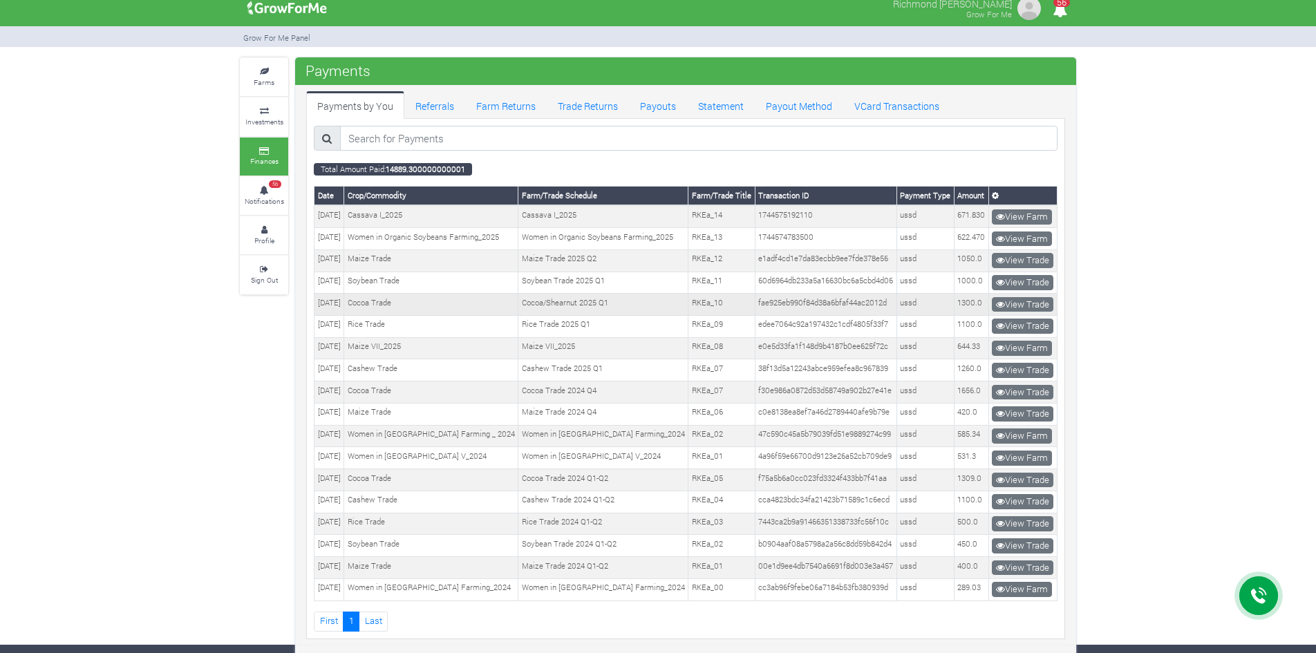
scroll to position [11, 0]
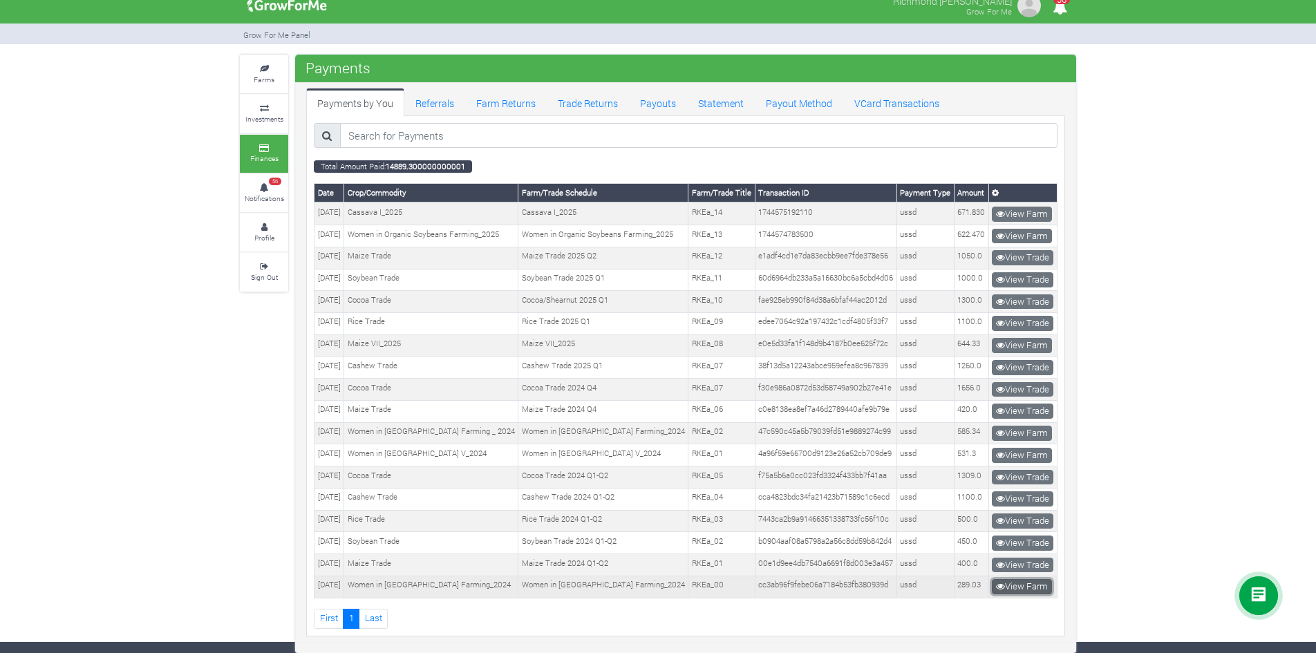
click at [1010, 592] on link "View Farm" at bounding box center [1022, 586] width 60 height 15
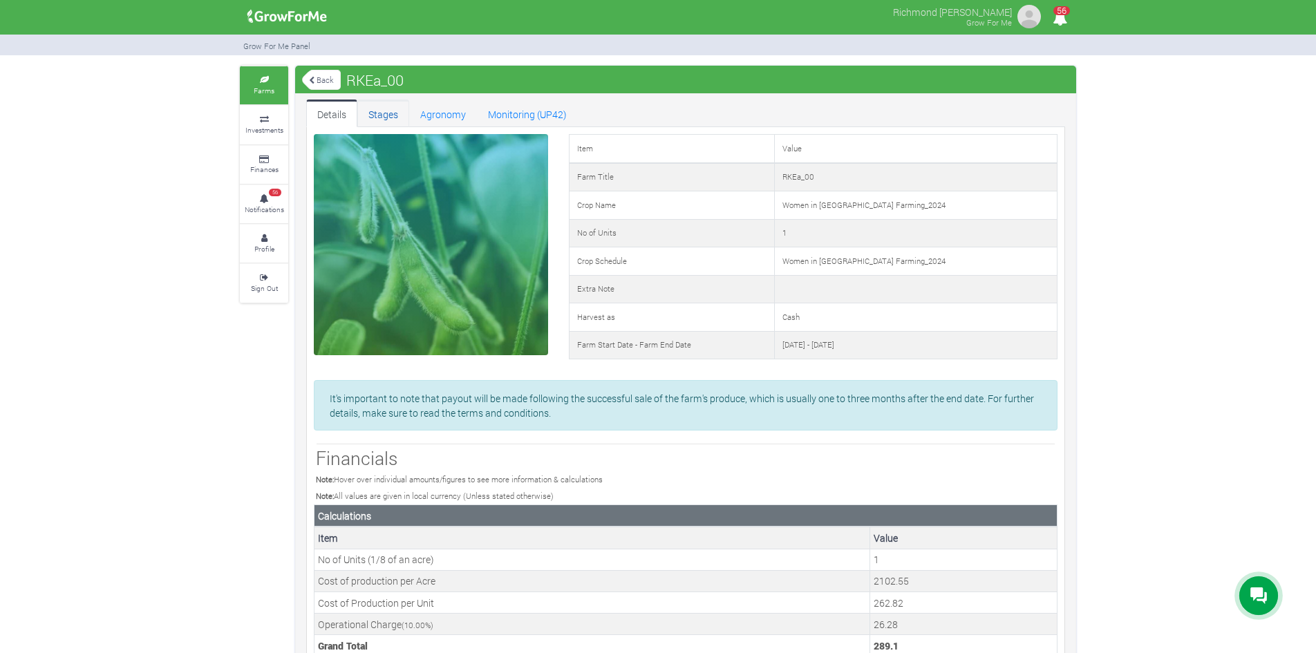
click at [389, 115] on link "Stages" at bounding box center [383, 114] width 52 height 28
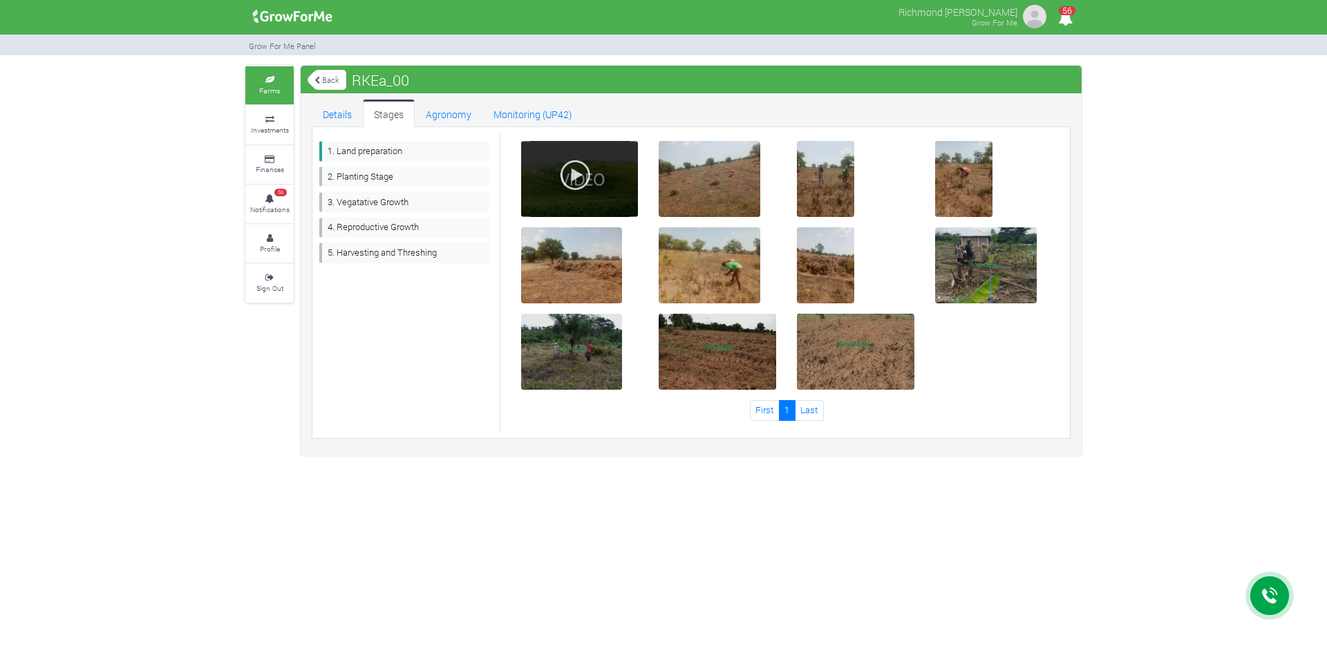
click at [606, 173] on div at bounding box center [580, 179] width 118 height 76
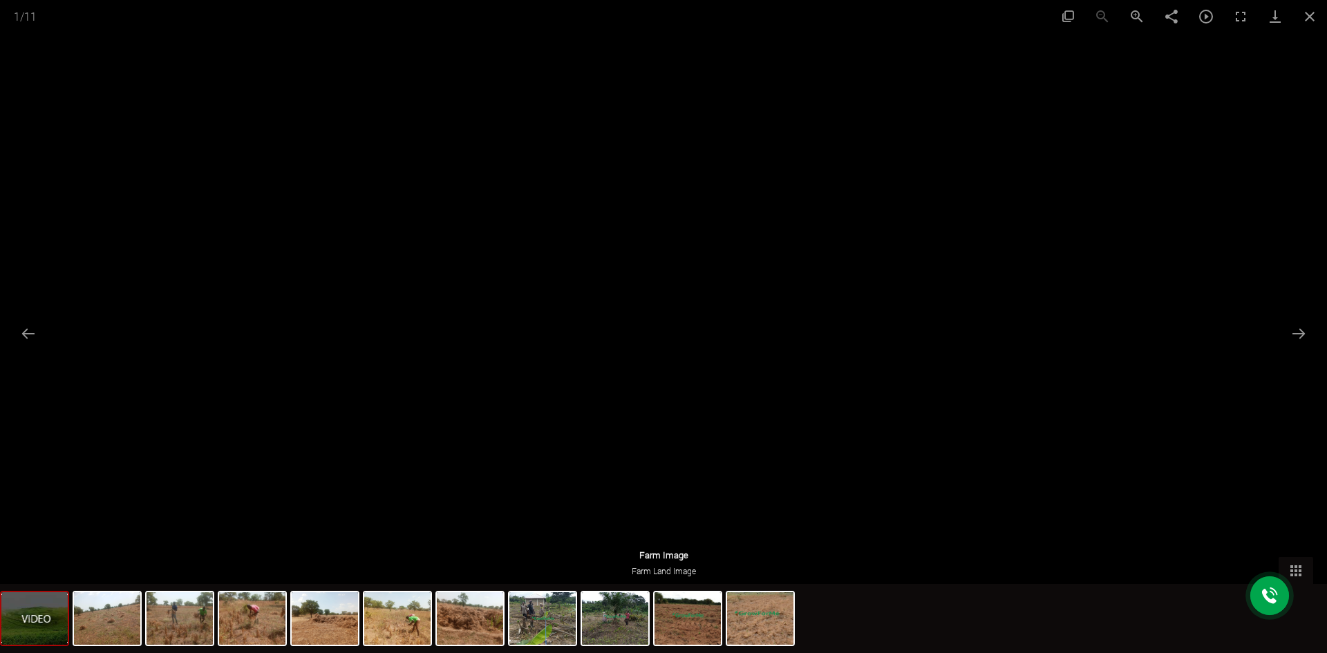
click at [541, 324] on div at bounding box center [664, 324] width 584 height 328
click at [1290, 330] on button "Next slide" at bounding box center [1298, 333] width 29 height 27
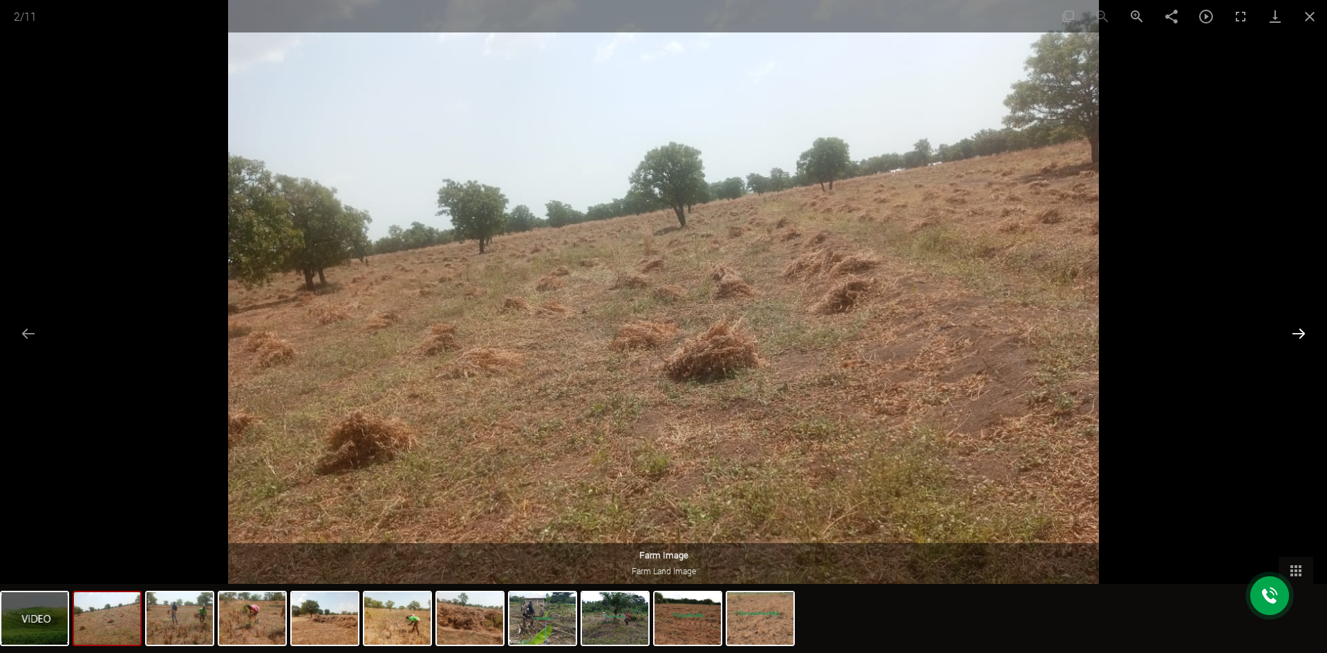
click at [1290, 330] on button "Next slide" at bounding box center [1298, 333] width 29 height 27
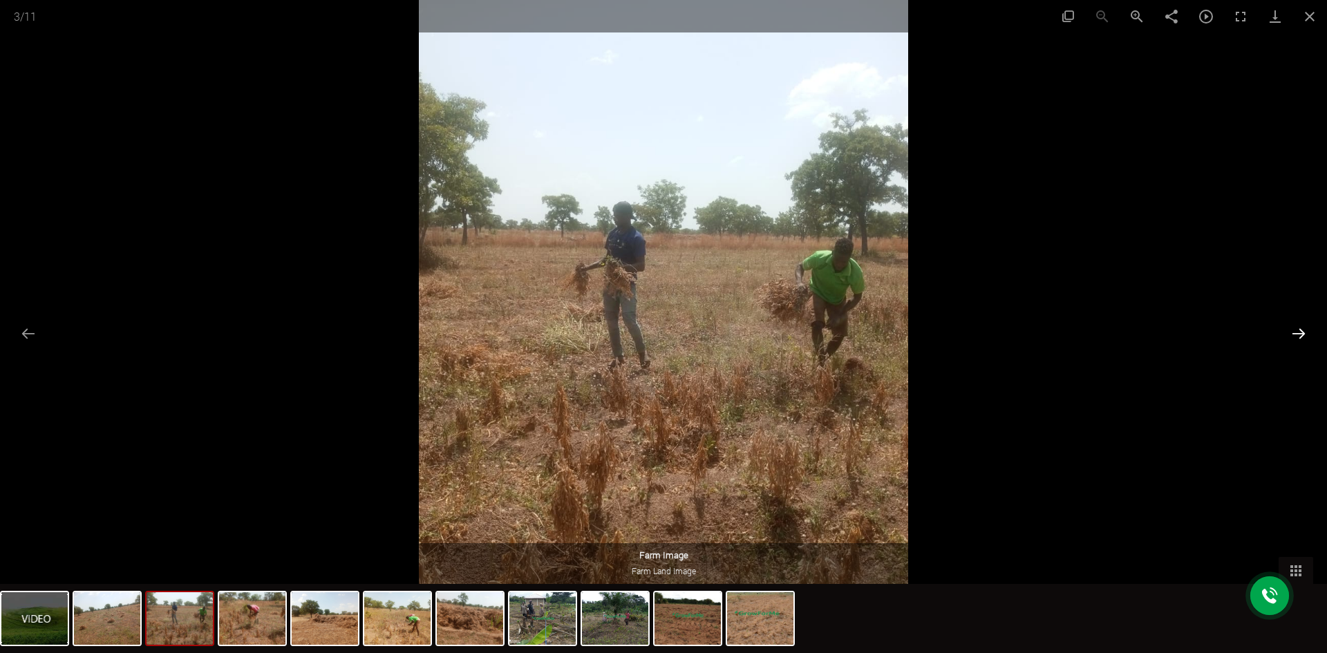
click at [1290, 330] on button "Next slide" at bounding box center [1298, 333] width 29 height 27
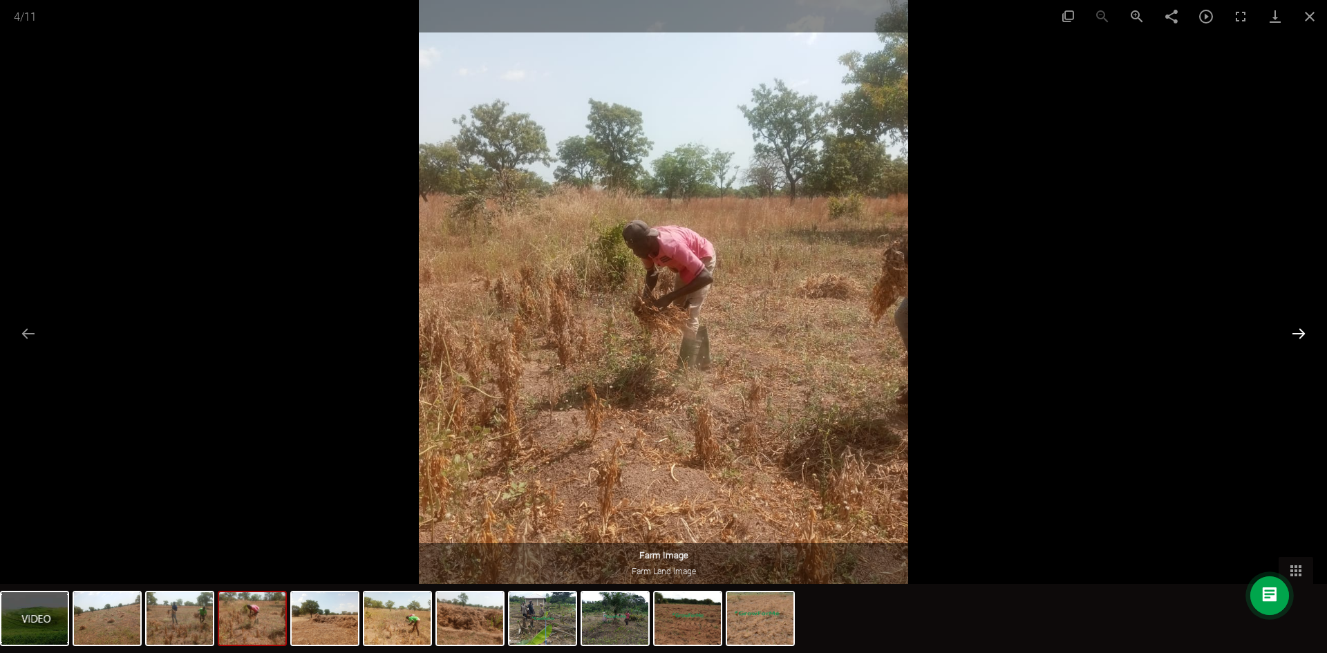
click at [1290, 330] on button "Next slide" at bounding box center [1298, 333] width 29 height 27
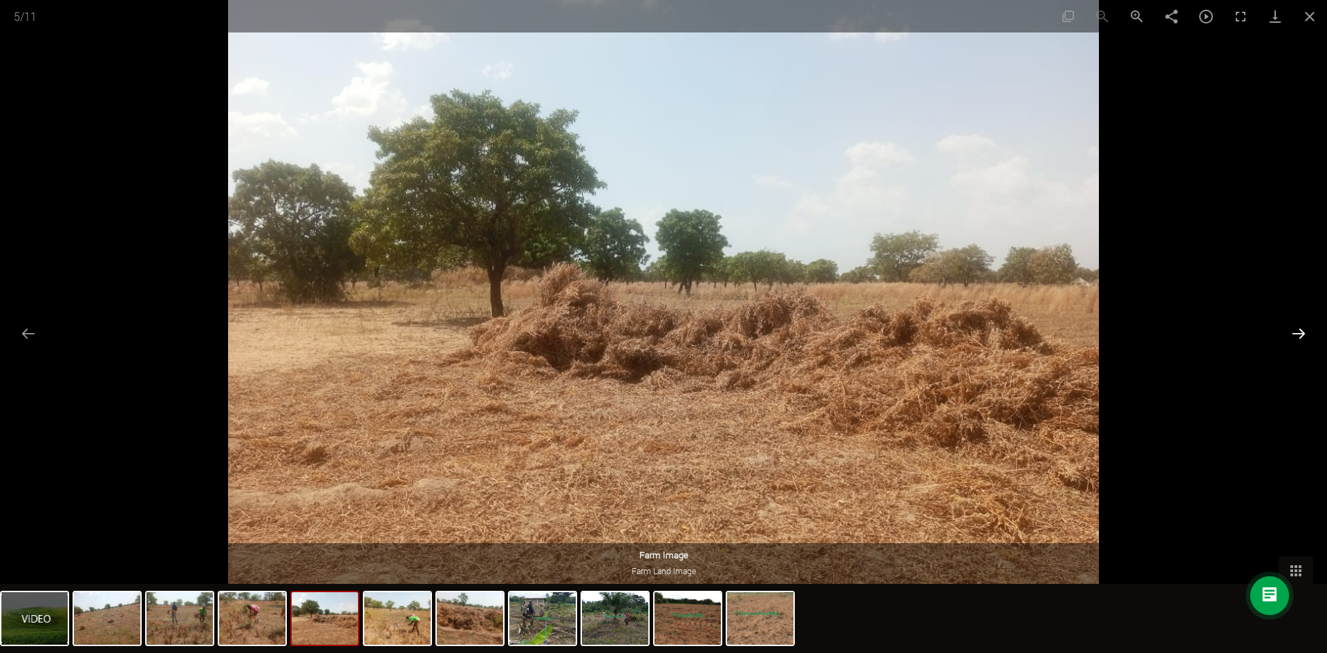
click at [1290, 330] on button "Next slide" at bounding box center [1298, 333] width 29 height 27
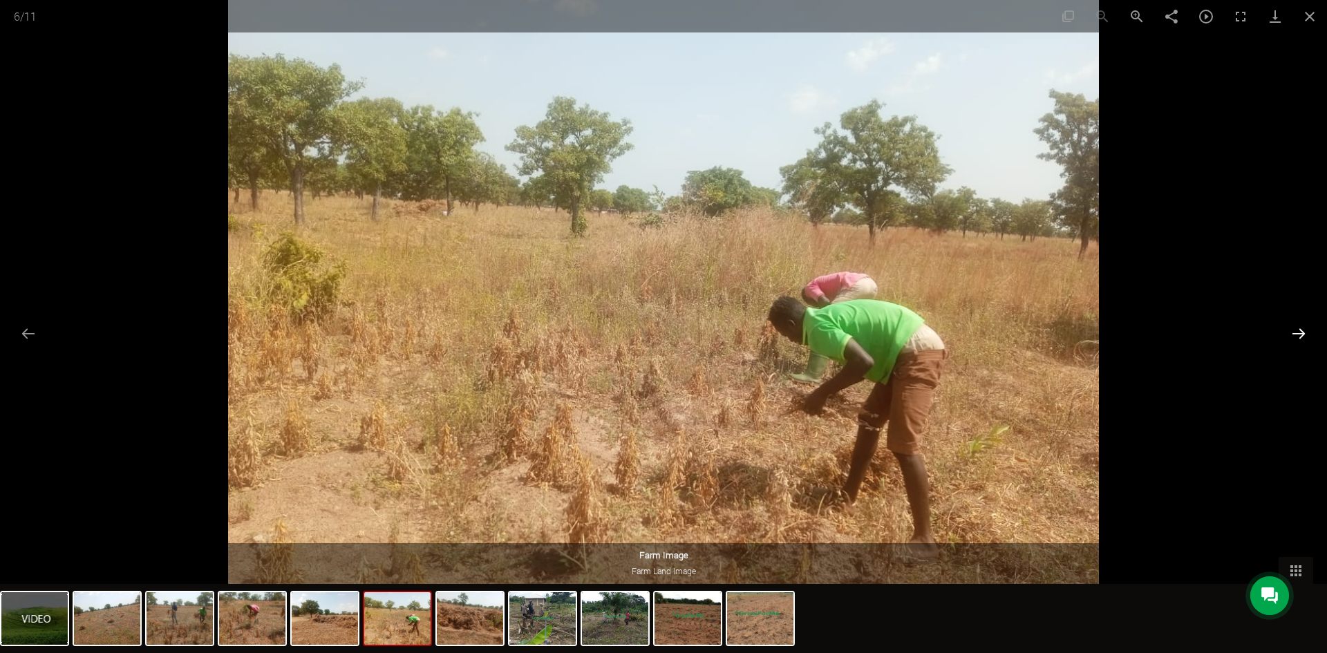
click at [1290, 330] on button "Next slide" at bounding box center [1298, 333] width 29 height 27
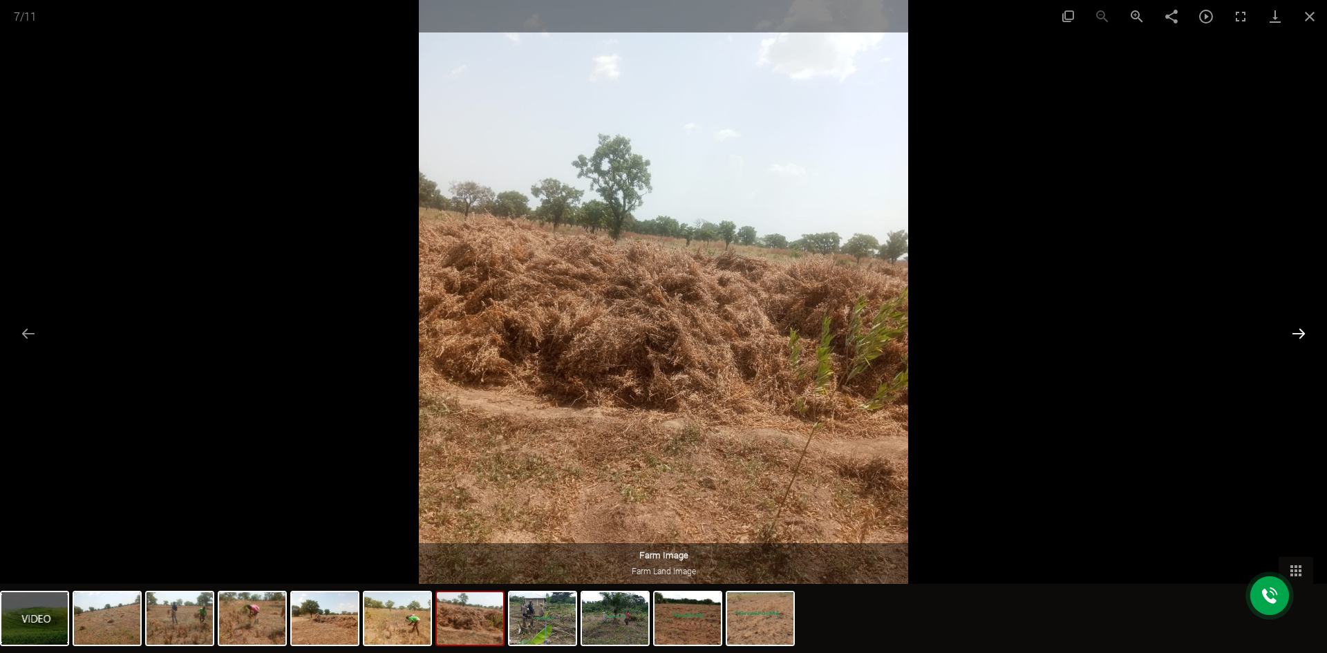
click at [1290, 330] on button "Next slide" at bounding box center [1298, 333] width 29 height 27
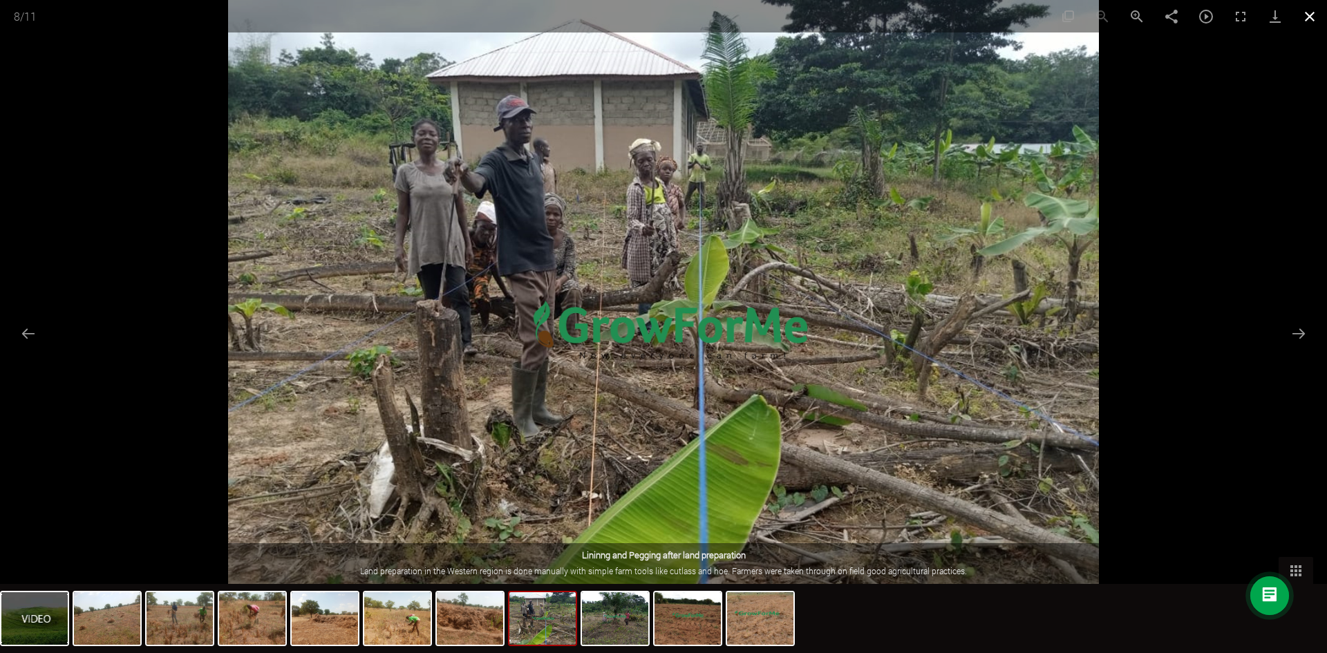
click at [1300, 17] on button "Close gallery" at bounding box center [1310, 16] width 35 height 32
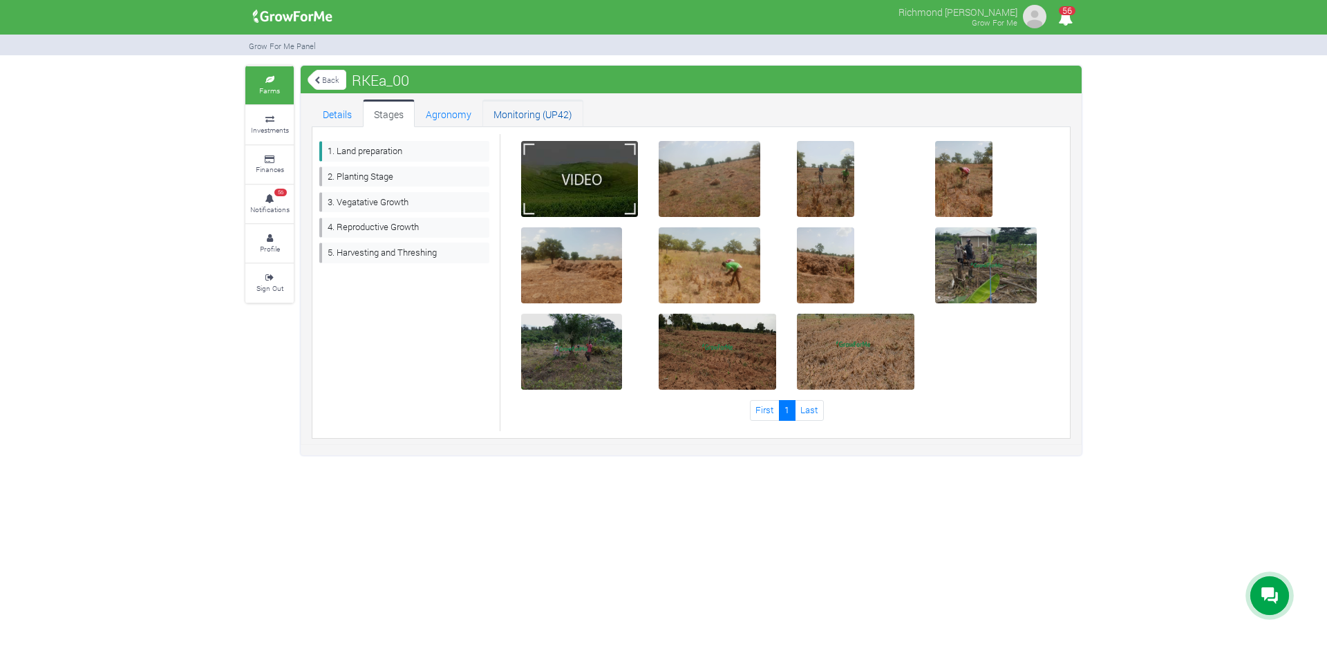
click at [513, 113] on link "Monitoring (UP42)" at bounding box center [533, 114] width 101 height 28
click at [451, 117] on link "Agronomy" at bounding box center [449, 114] width 68 height 28
click at [394, 178] on link "2. Planting Stage" at bounding box center [404, 177] width 170 height 20
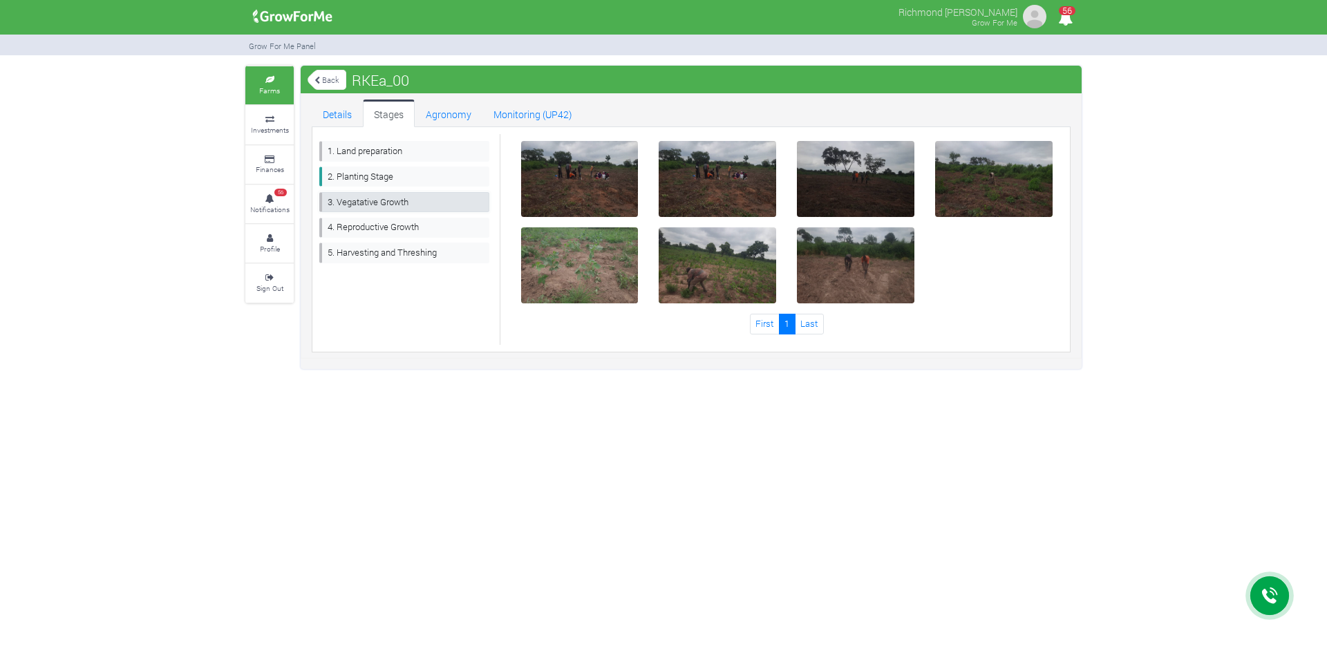
click at [382, 205] on link "3. Vegatative Growth" at bounding box center [404, 202] width 170 height 20
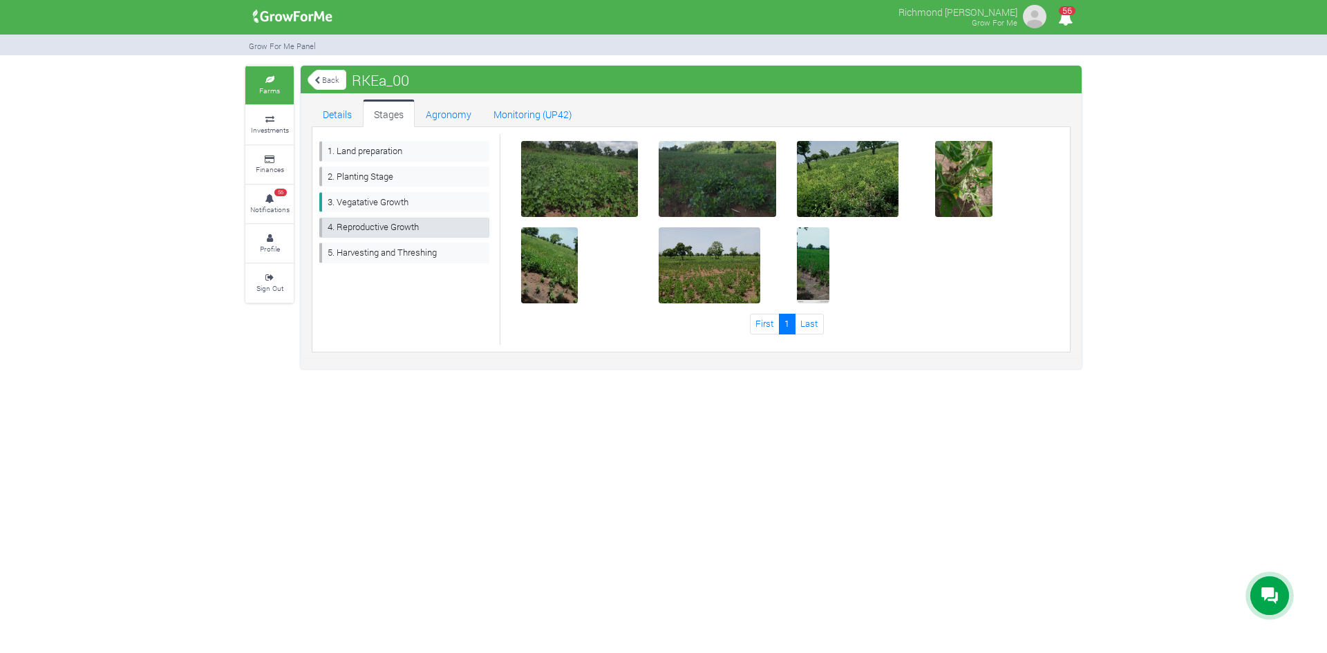
click at [391, 228] on link "4. Reproductive Growth" at bounding box center [404, 228] width 170 height 20
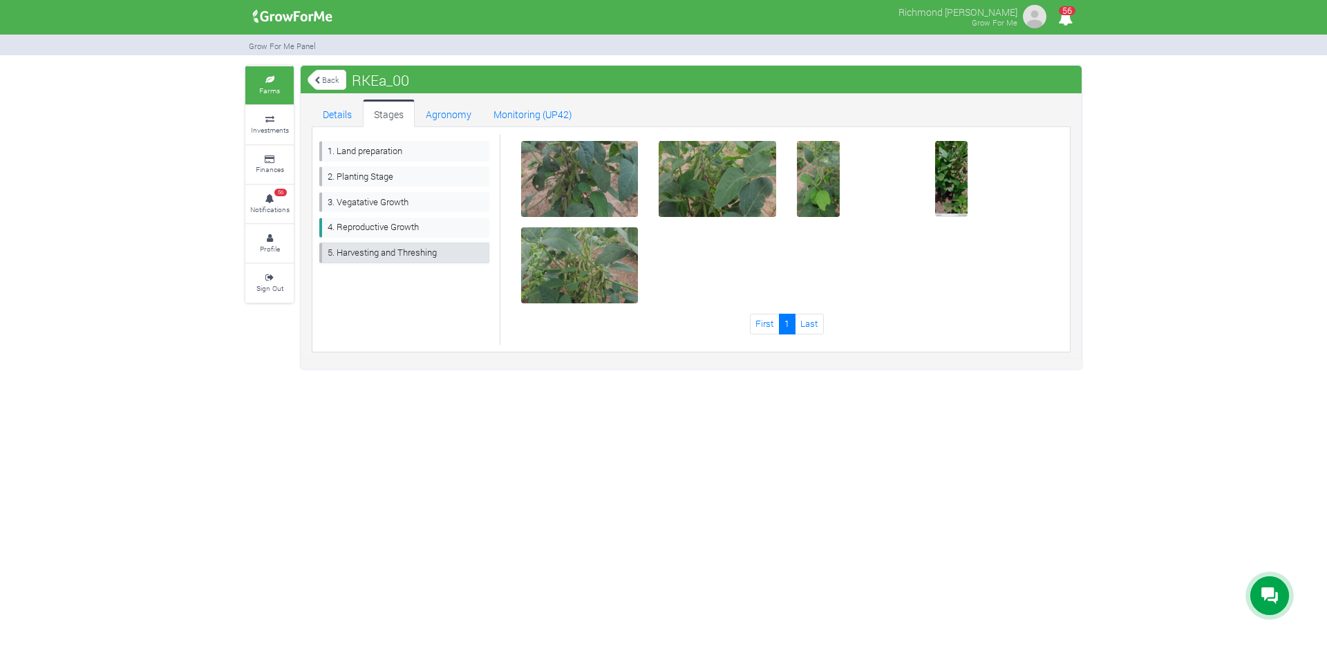
click at [391, 247] on link "5. Harvesting and Threshing" at bounding box center [404, 253] width 170 height 20
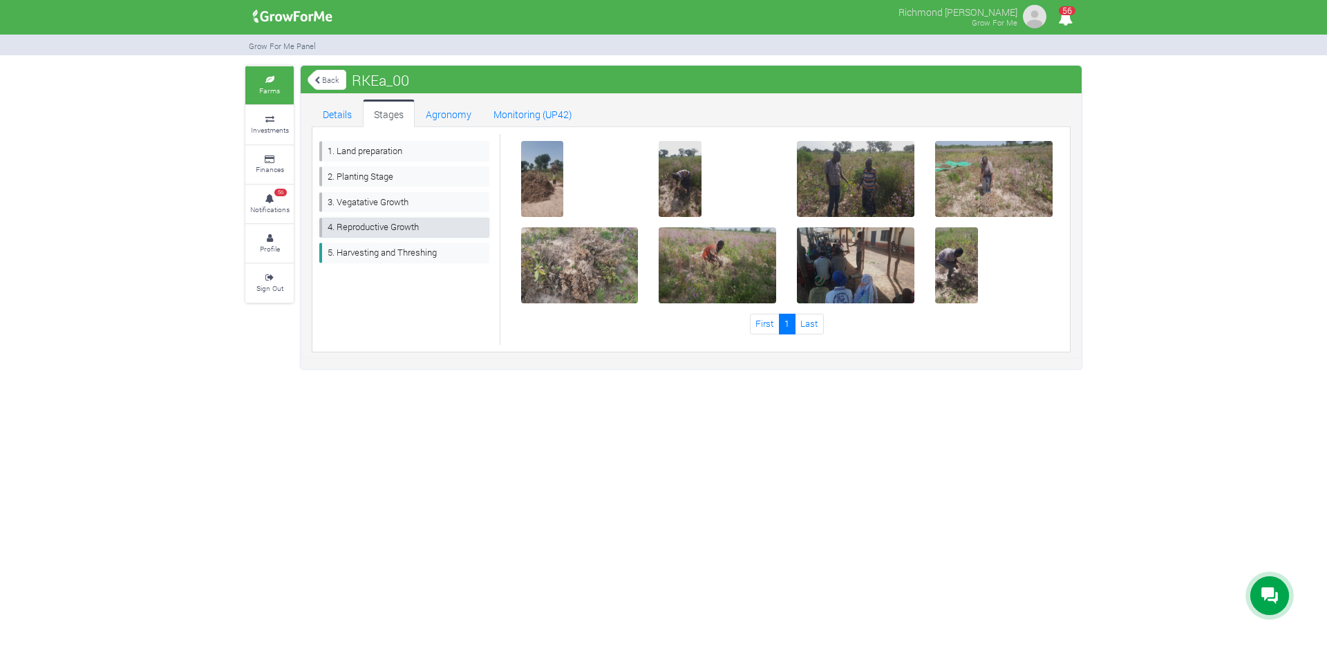
click at [402, 225] on link "4. Reproductive Growth" at bounding box center [404, 228] width 170 height 20
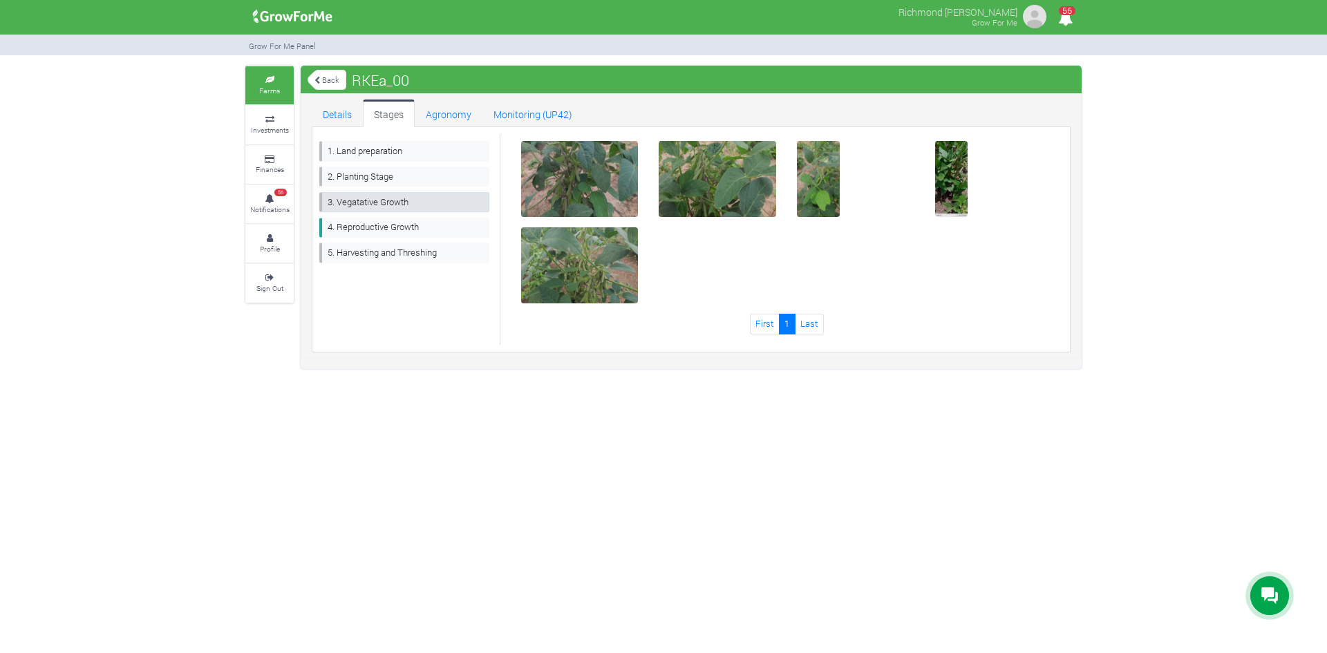
click at [353, 201] on link "3. Vegatative Growth" at bounding box center [404, 202] width 170 height 20
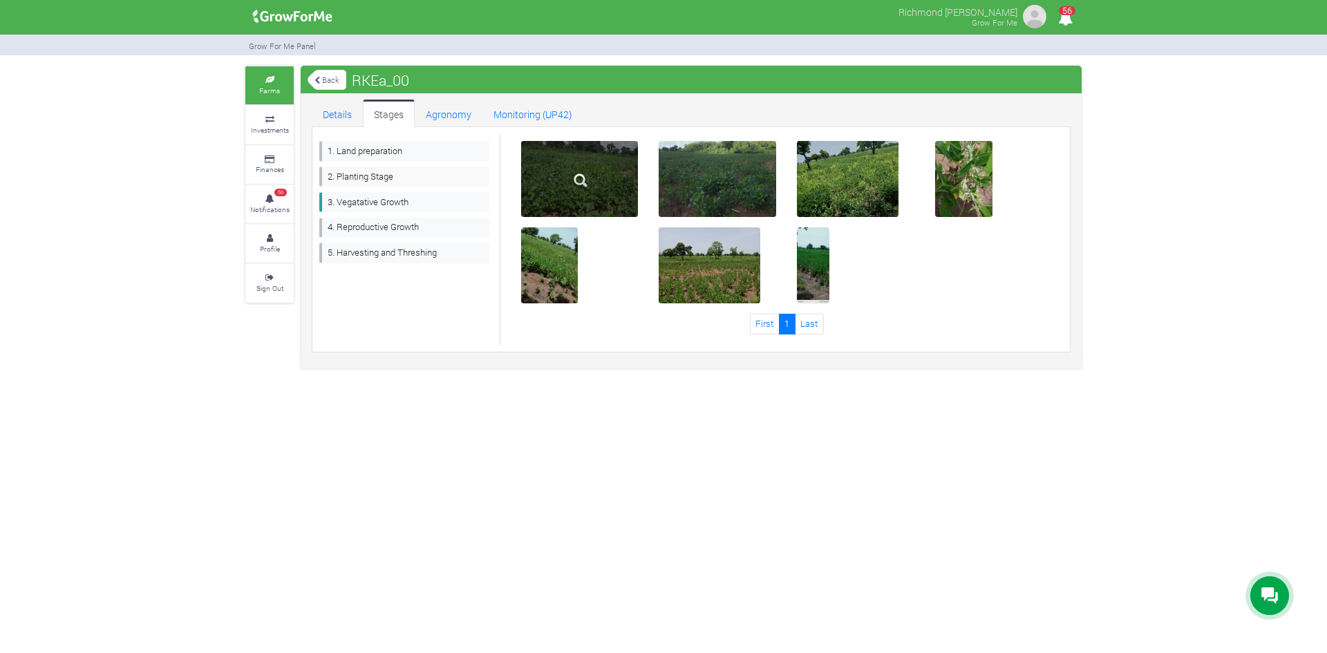
click at [557, 194] on div at bounding box center [580, 179] width 118 height 76
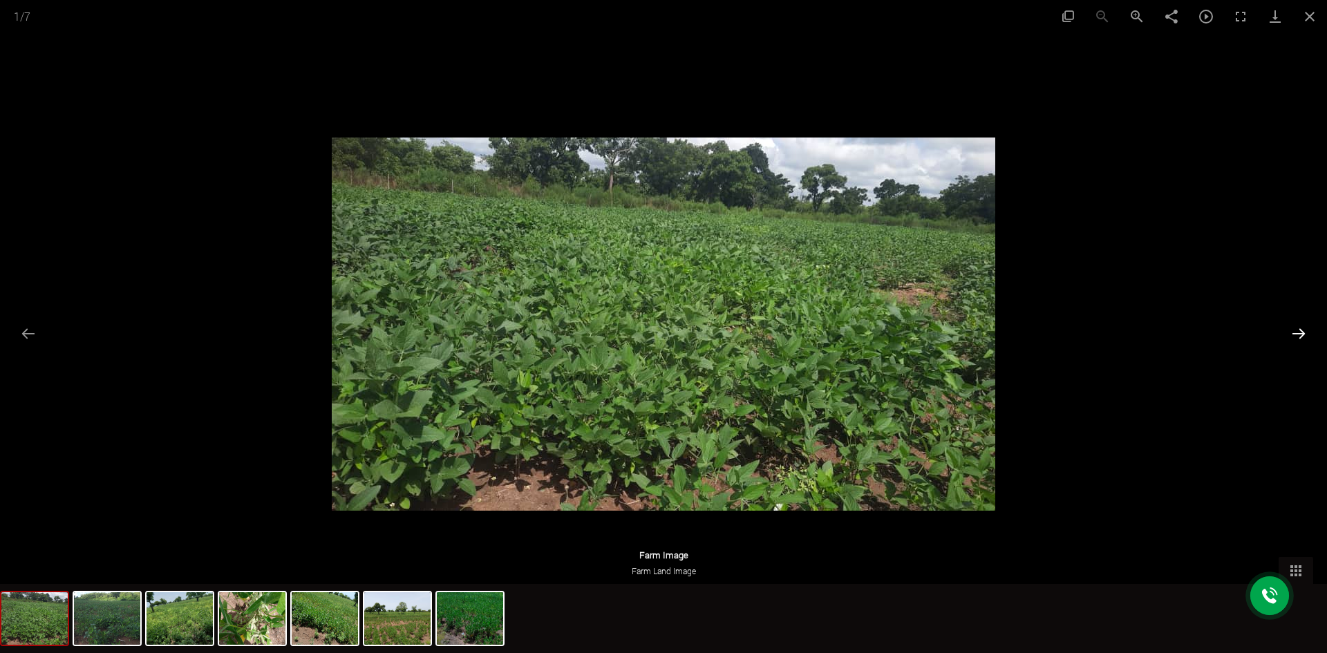
click at [1305, 333] on button "Next slide" at bounding box center [1298, 333] width 29 height 27
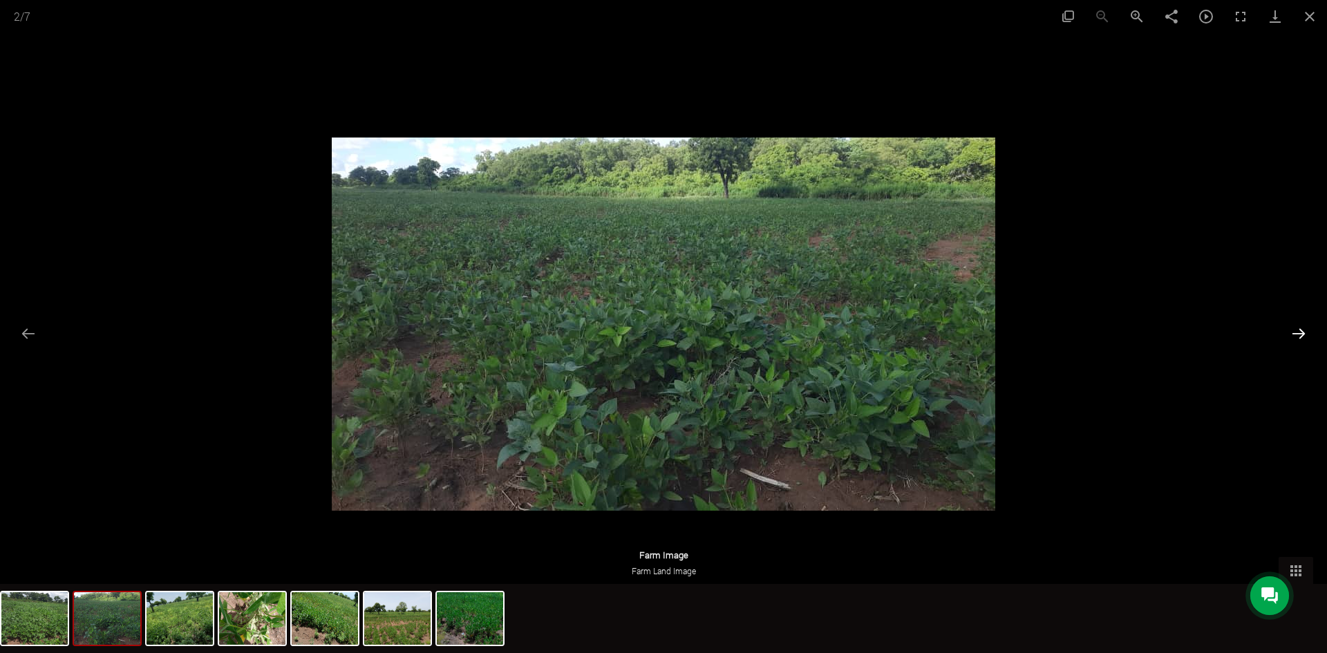
click at [1305, 333] on button "Next slide" at bounding box center [1298, 333] width 29 height 27
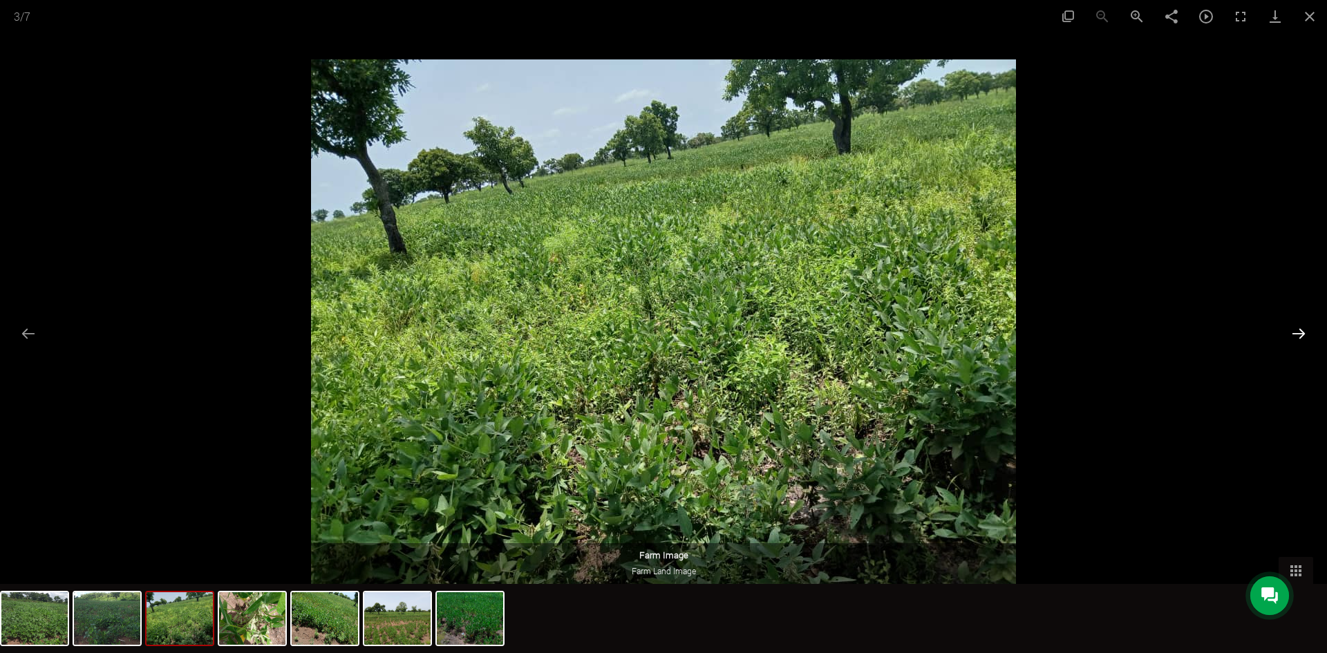
click at [1305, 333] on button "Next slide" at bounding box center [1298, 333] width 29 height 27
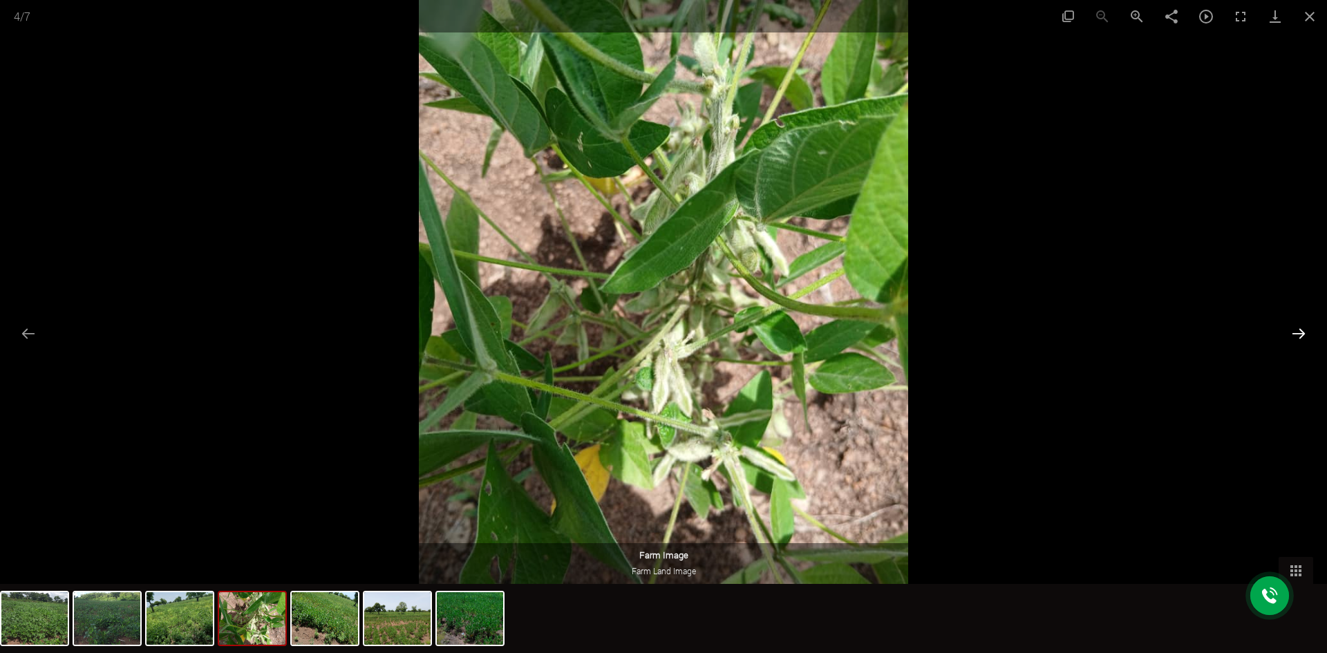
click at [1300, 335] on button "Next slide" at bounding box center [1298, 333] width 29 height 27
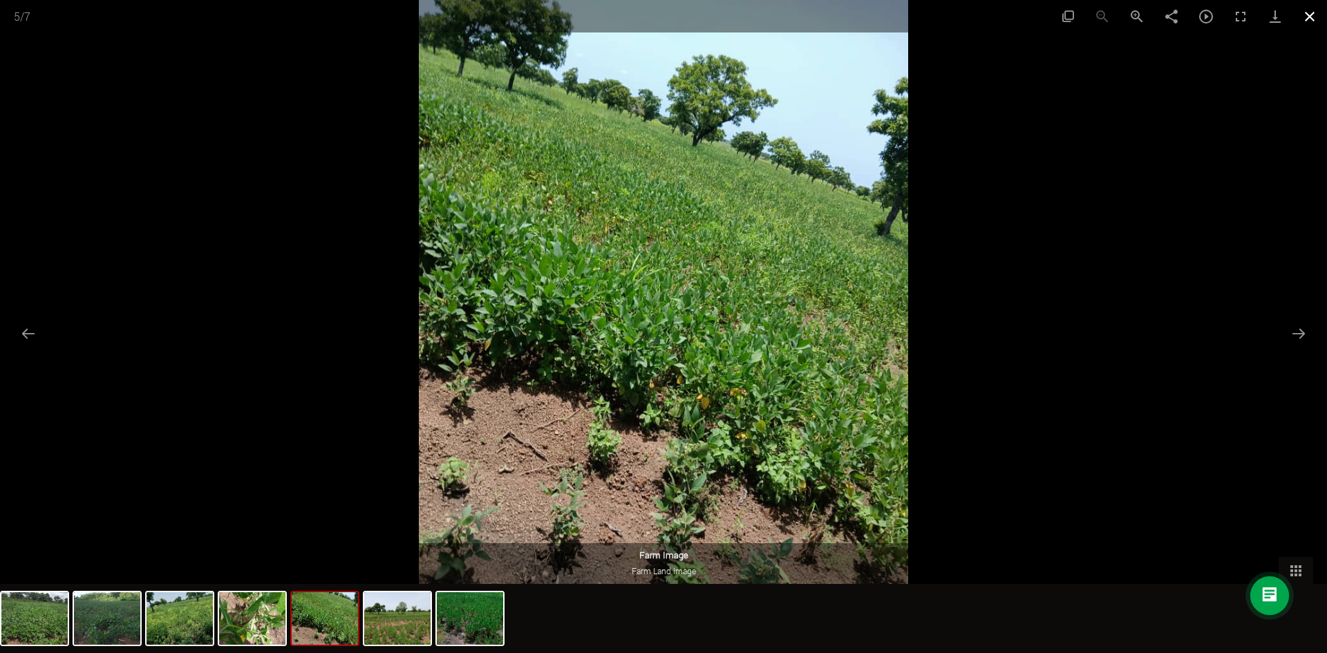
click at [1304, 13] on button "Close gallery" at bounding box center [1310, 16] width 35 height 32
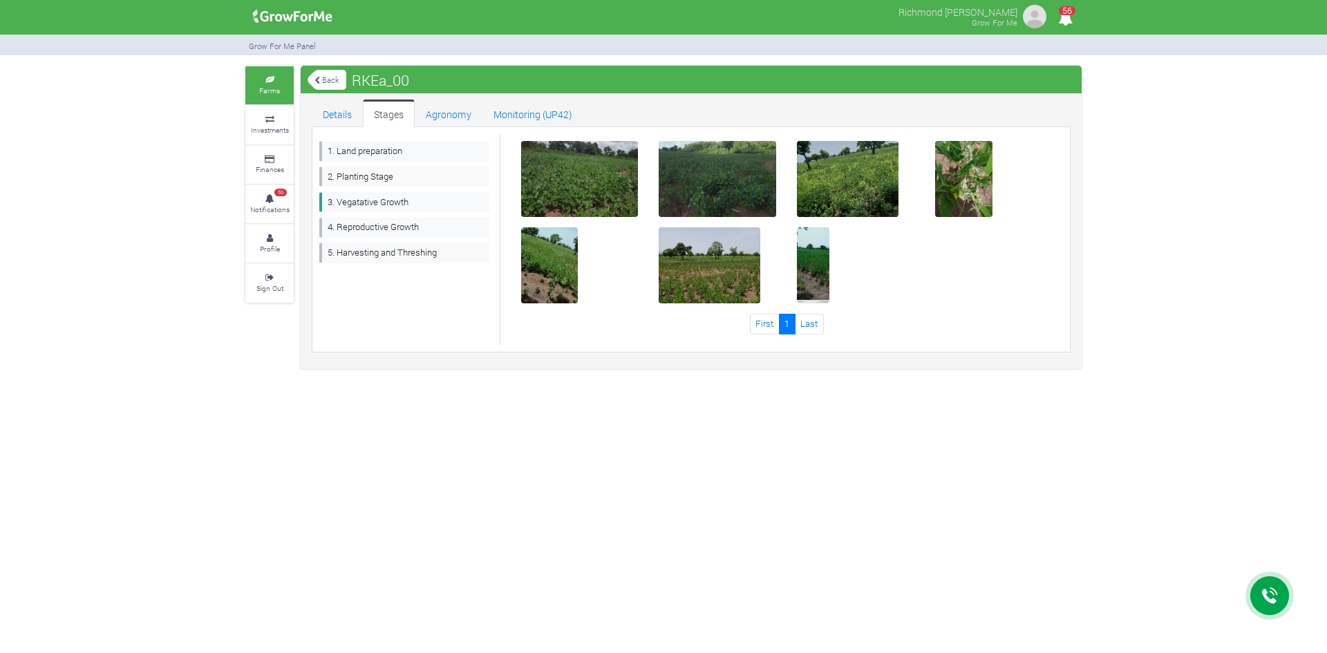
click at [330, 75] on link "Back" at bounding box center [327, 79] width 39 height 23
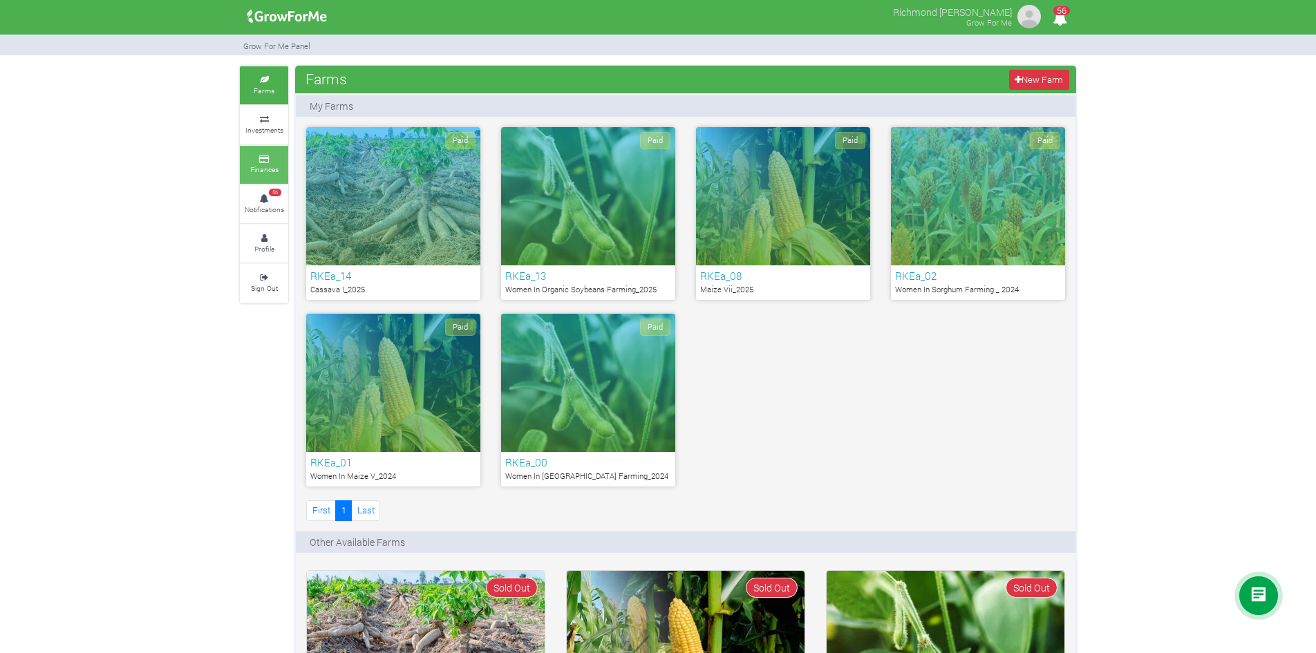
click at [261, 160] on icon at bounding box center [263, 159] width 41 height 7
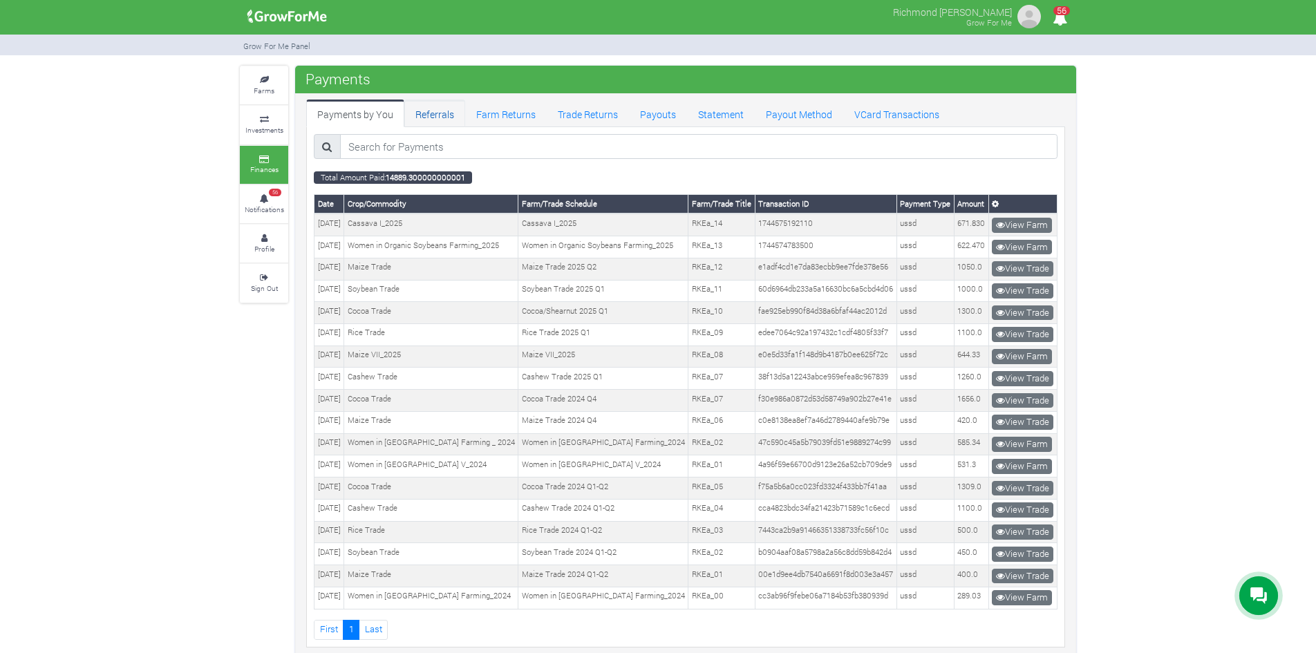
click at [418, 115] on link "Referrals" at bounding box center [434, 114] width 61 height 28
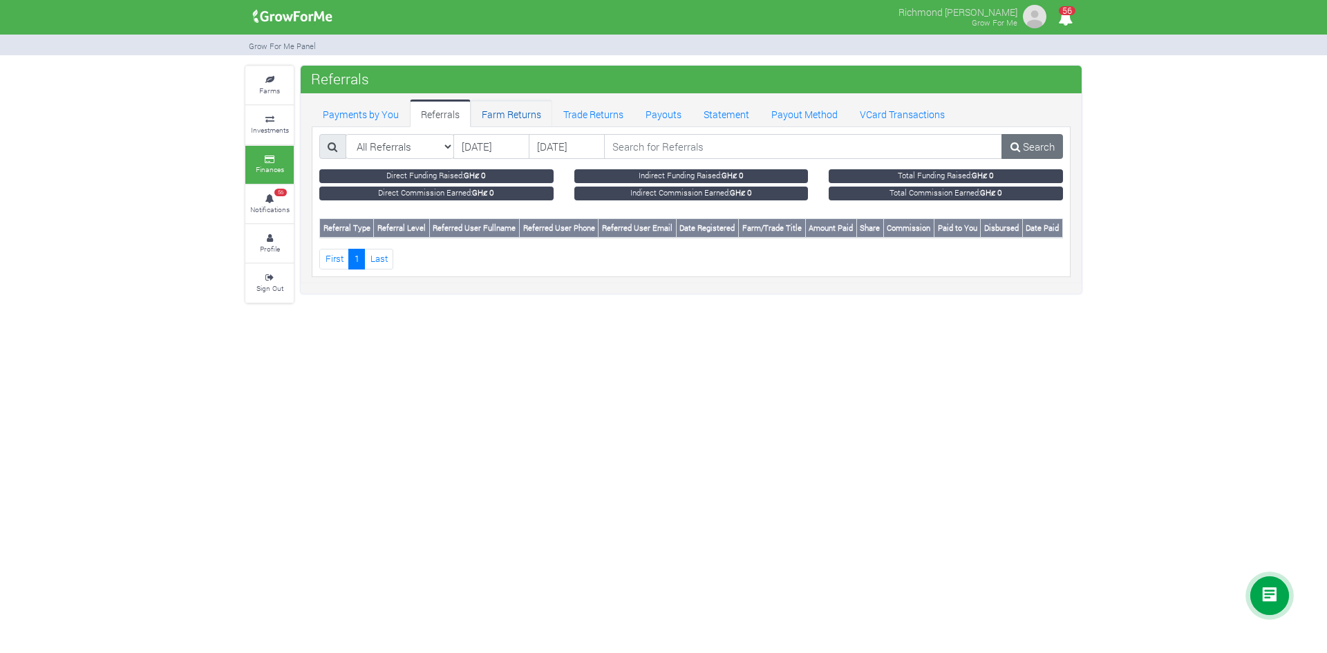
click at [514, 114] on link "Farm Returns" at bounding box center [512, 114] width 82 height 28
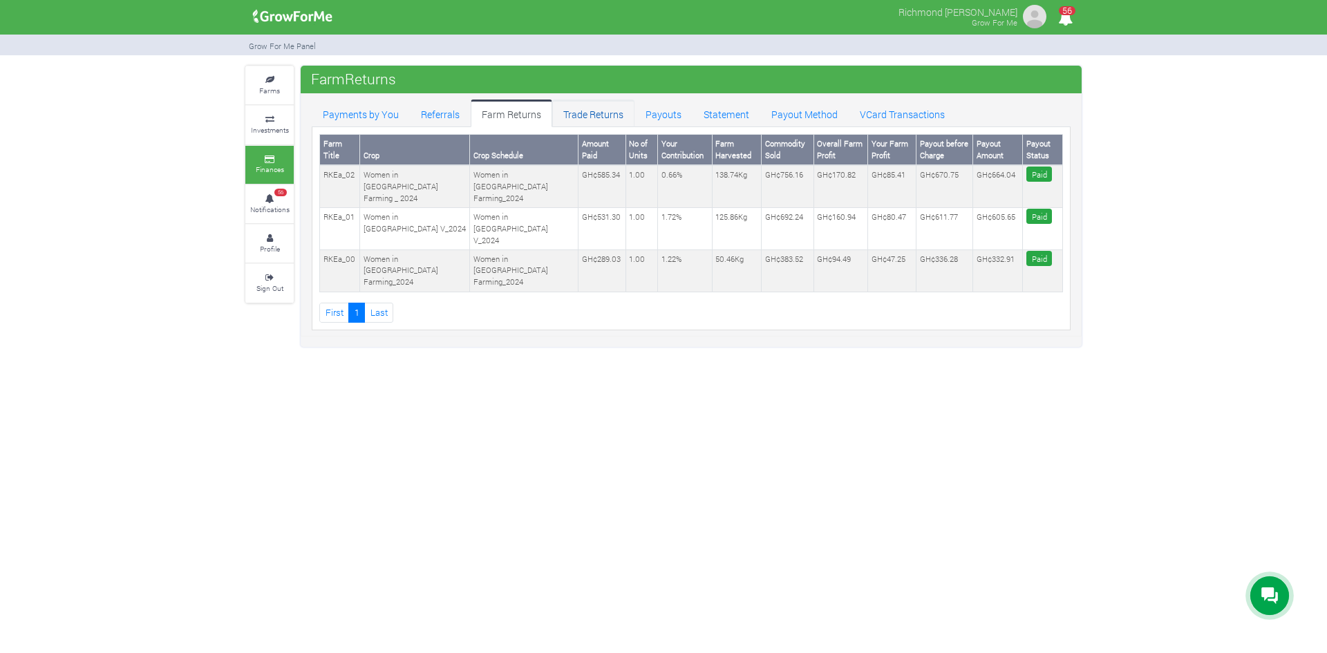
click at [572, 115] on link "Trade Returns" at bounding box center [593, 114] width 82 height 28
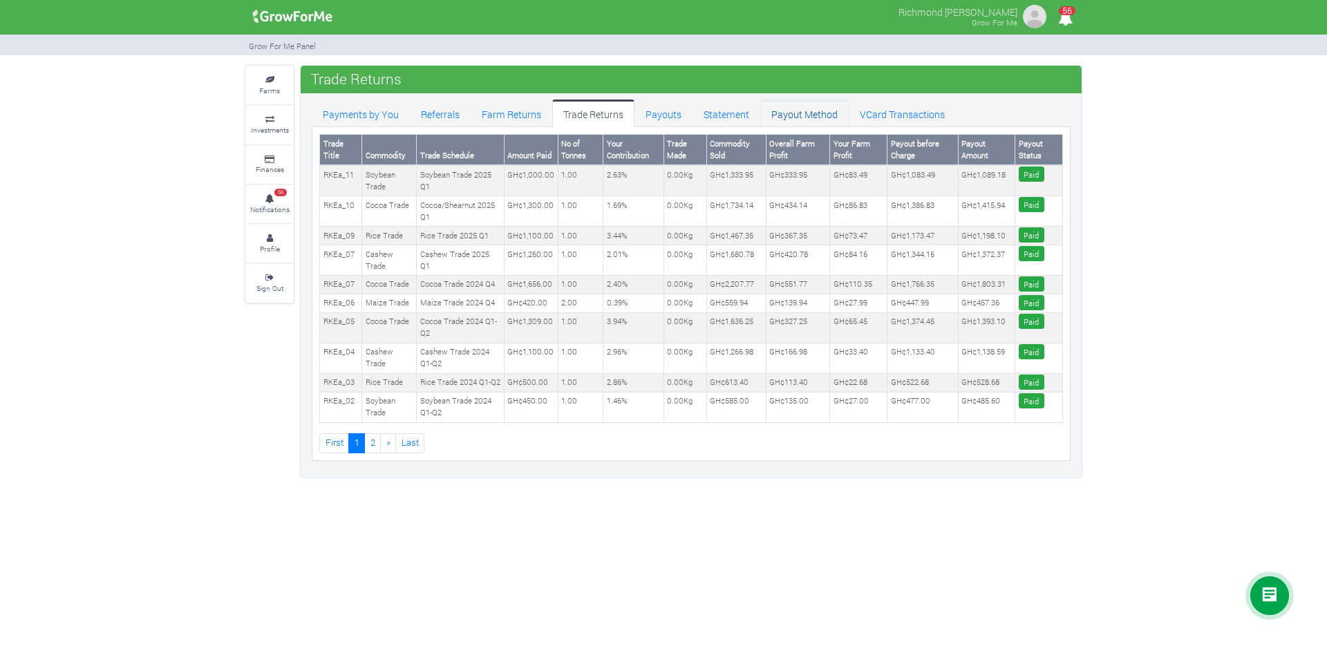
click at [780, 124] on link "Payout Method" at bounding box center [804, 114] width 88 height 28
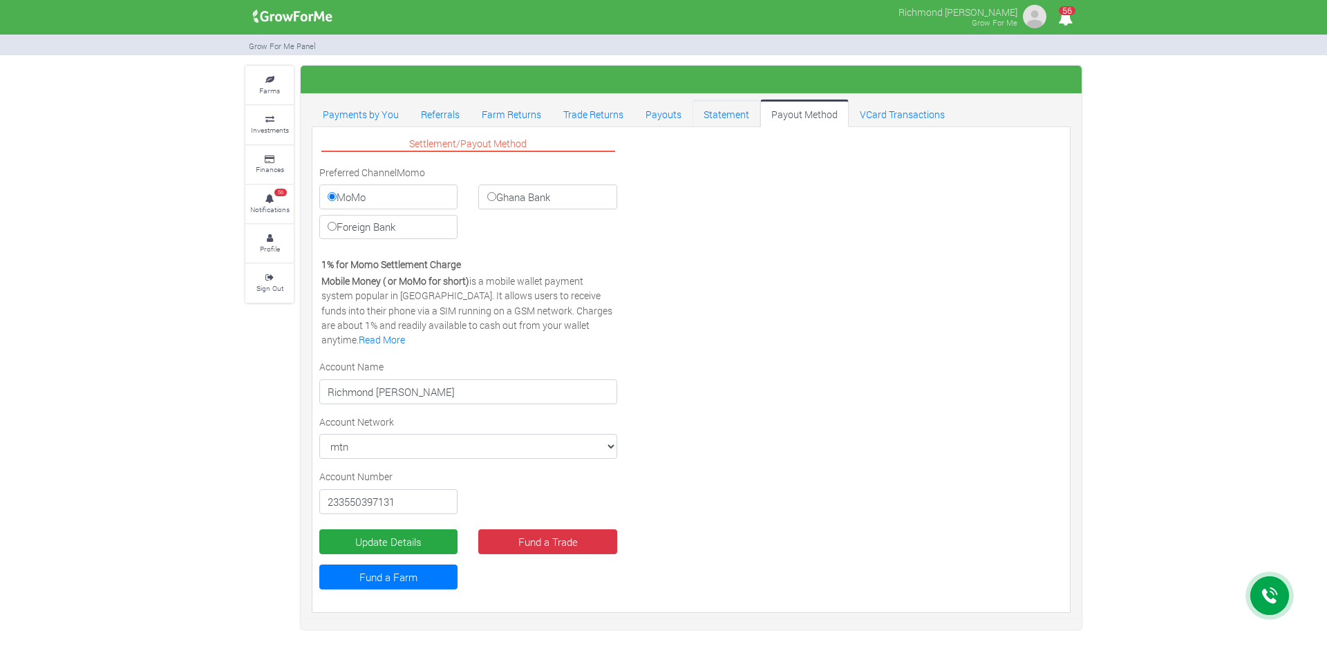
click at [720, 116] on link "Statement" at bounding box center [727, 114] width 68 height 28
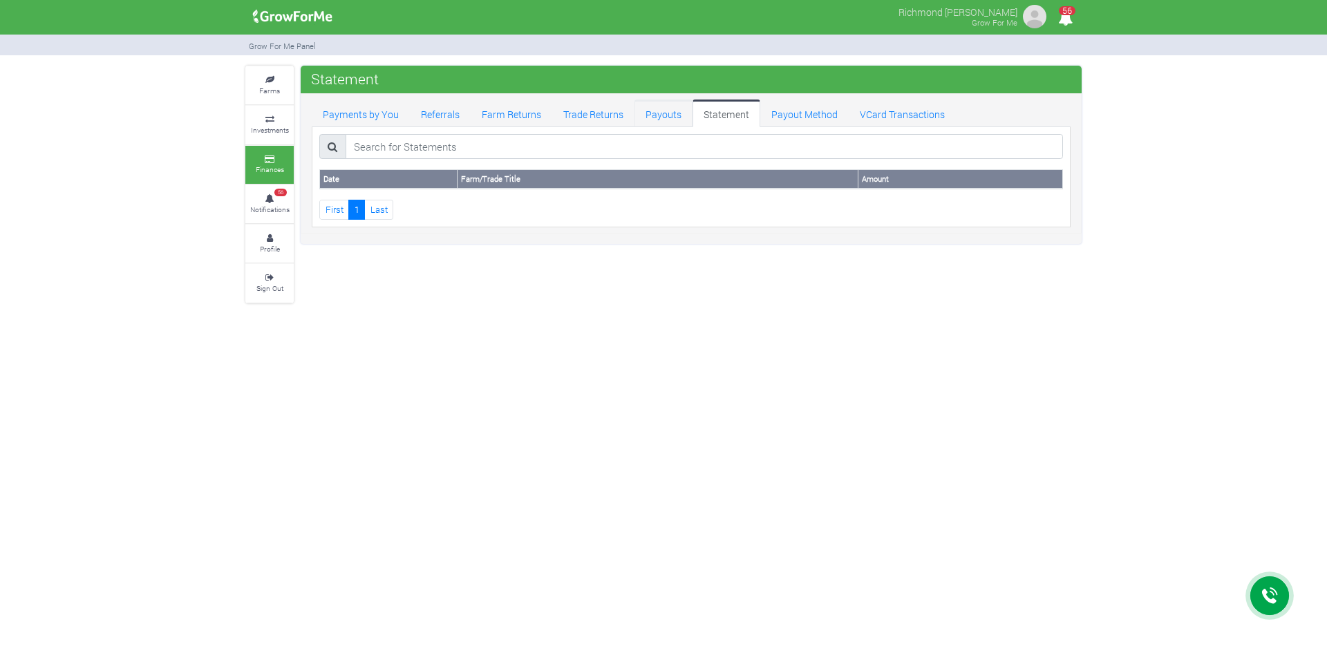
click at [654, 115] on link "Payouts" at bounding box center [664, 114] width 58 height 28
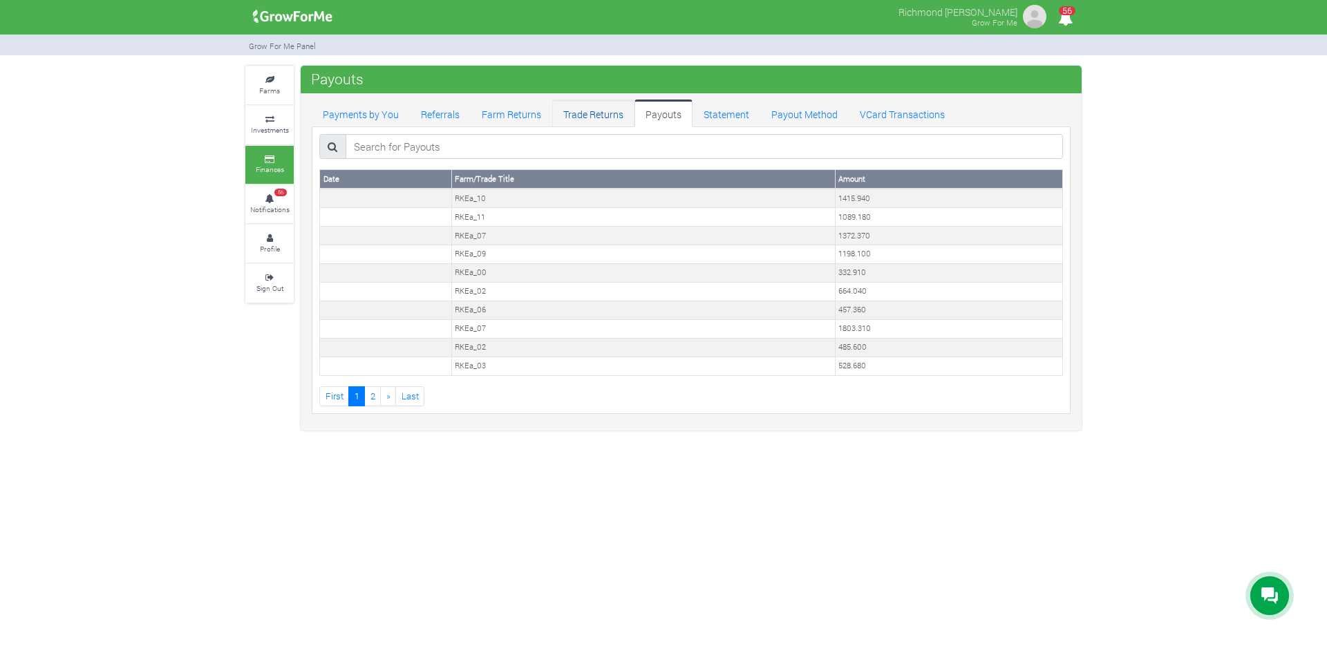
click at [583, 118] on link "Trade Returns" at bounding box center [593, 114] width 82 height 28
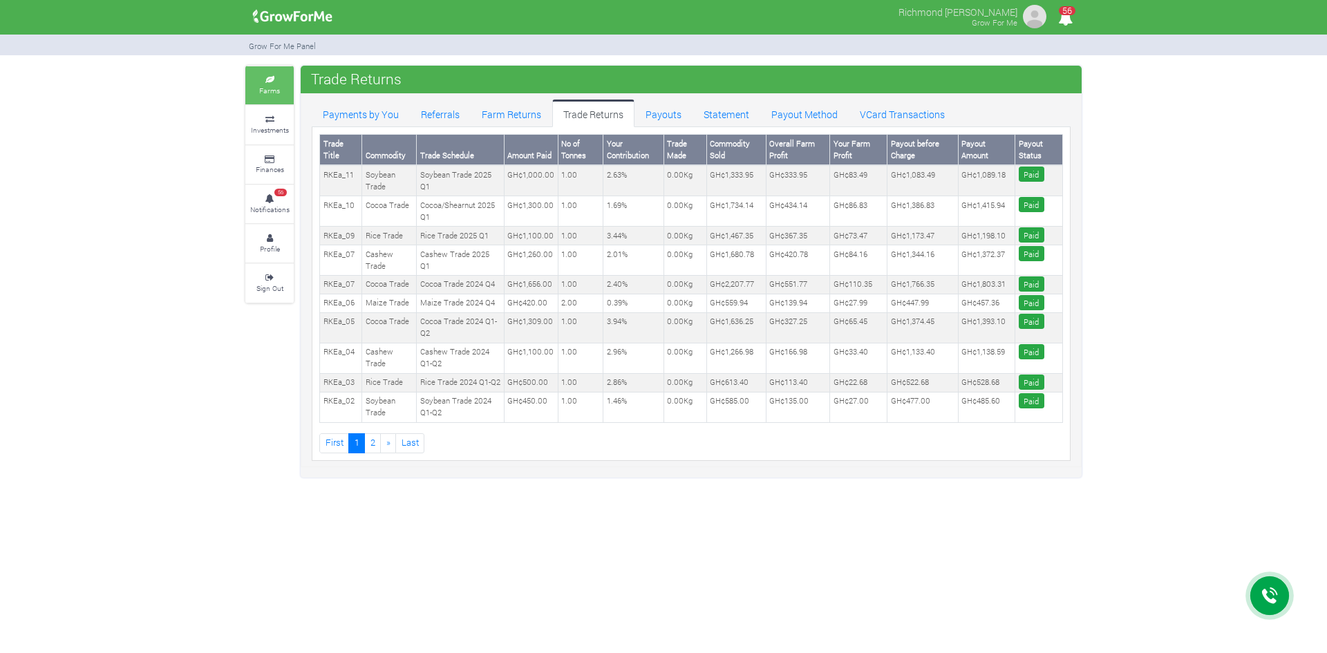
click at [271, 81] on icon at bounding box center [269, 80] width 41 height 7
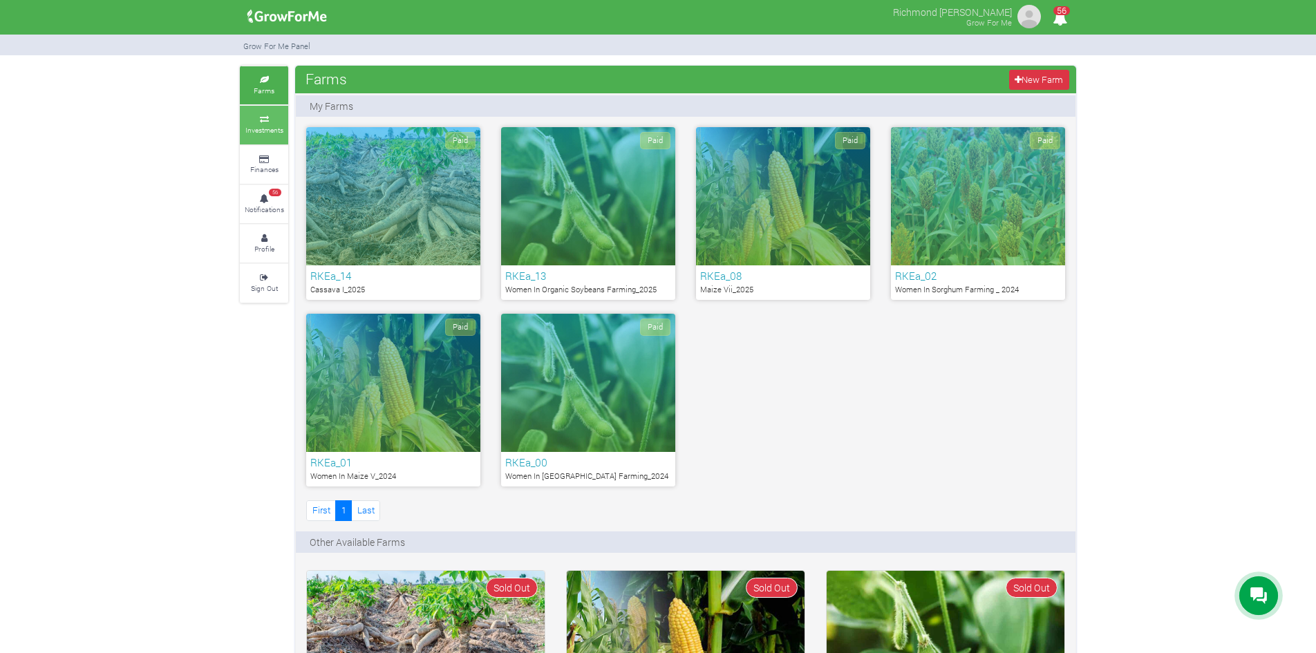
click at [272, 127] on small "Investments" at bounding box center [264, 130] width 38 height 10
